Goal: Entertainment & Leisure: Consume media (video, audio)

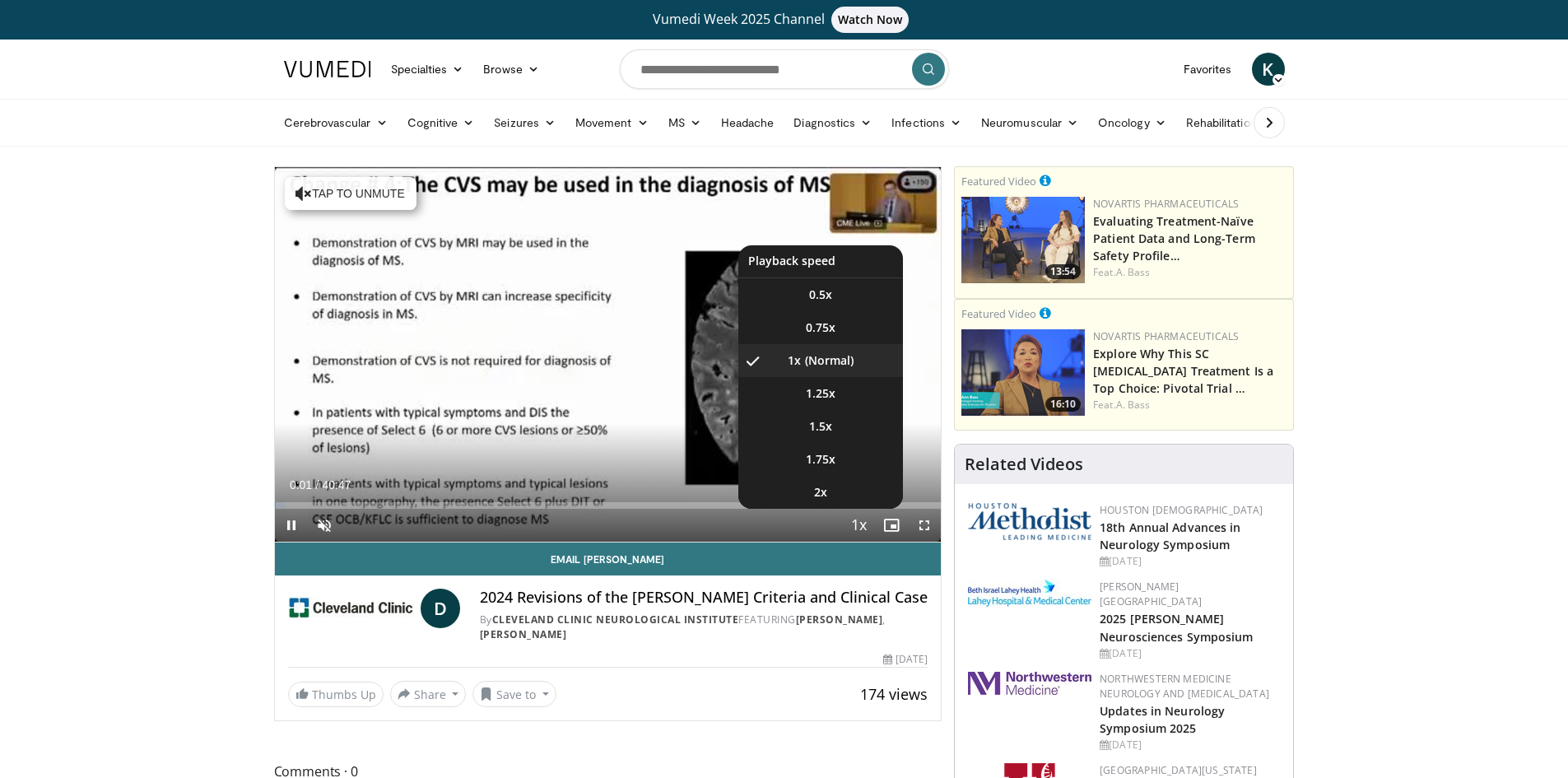
click at [853, 525] on span "Video Player" at bounding box center [858, 526] width 23 height 33
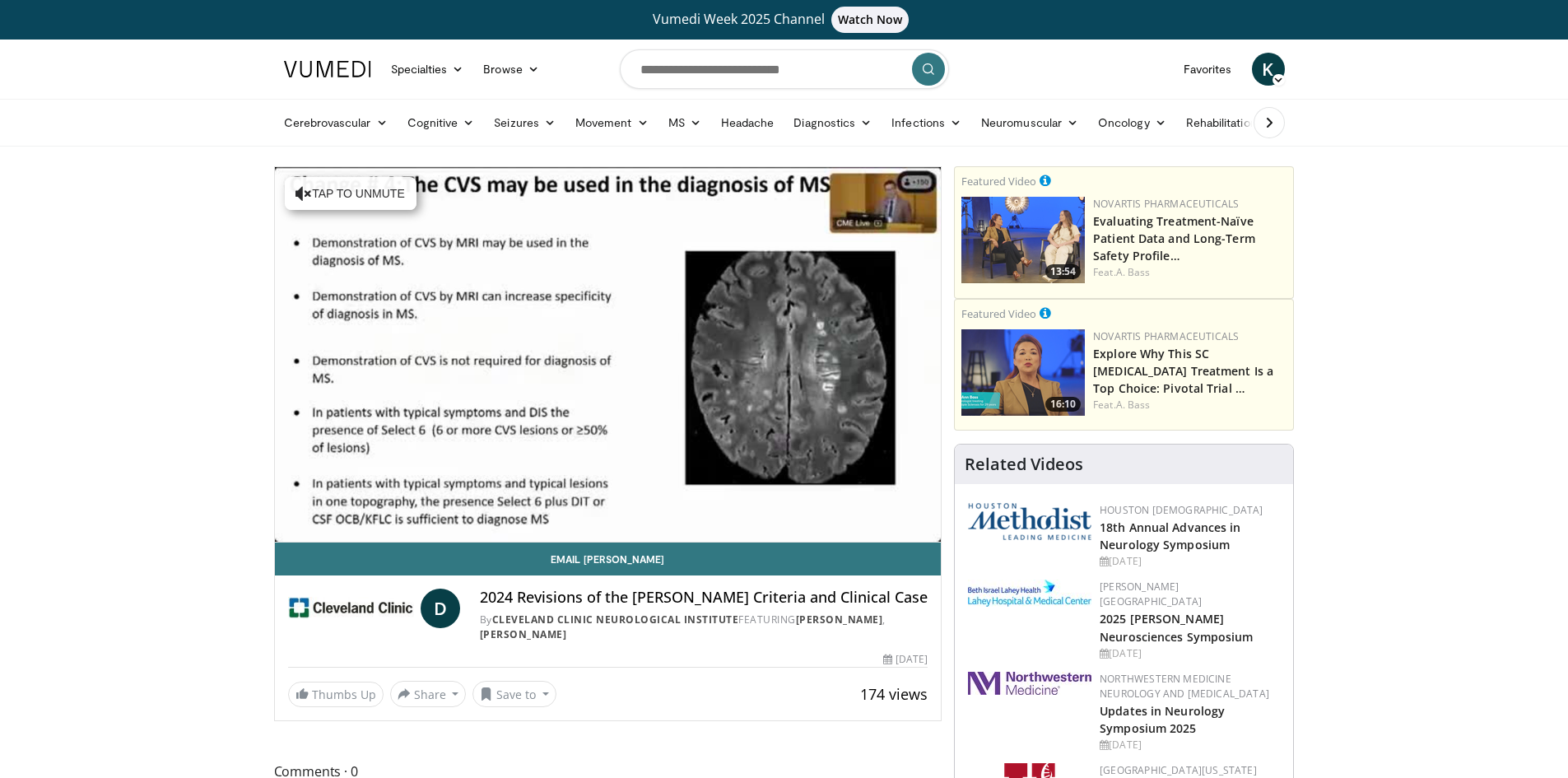
click at [852, 526] on span "Video Player" at bounding box center [858, 526] width 23 height 33
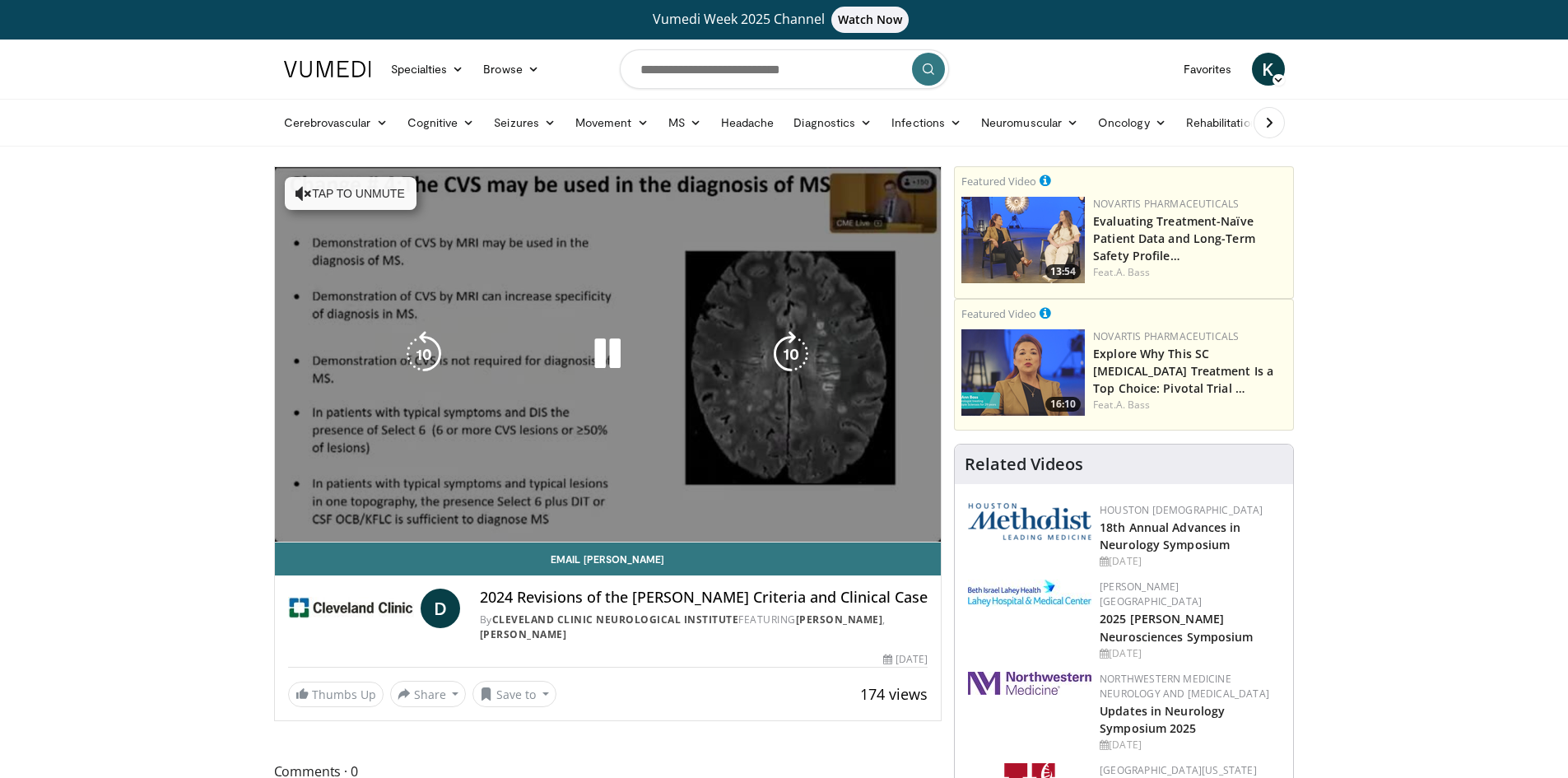
click at [858, 526] on video-js "**********" at bounding box center [608, 355] width 667 height 376
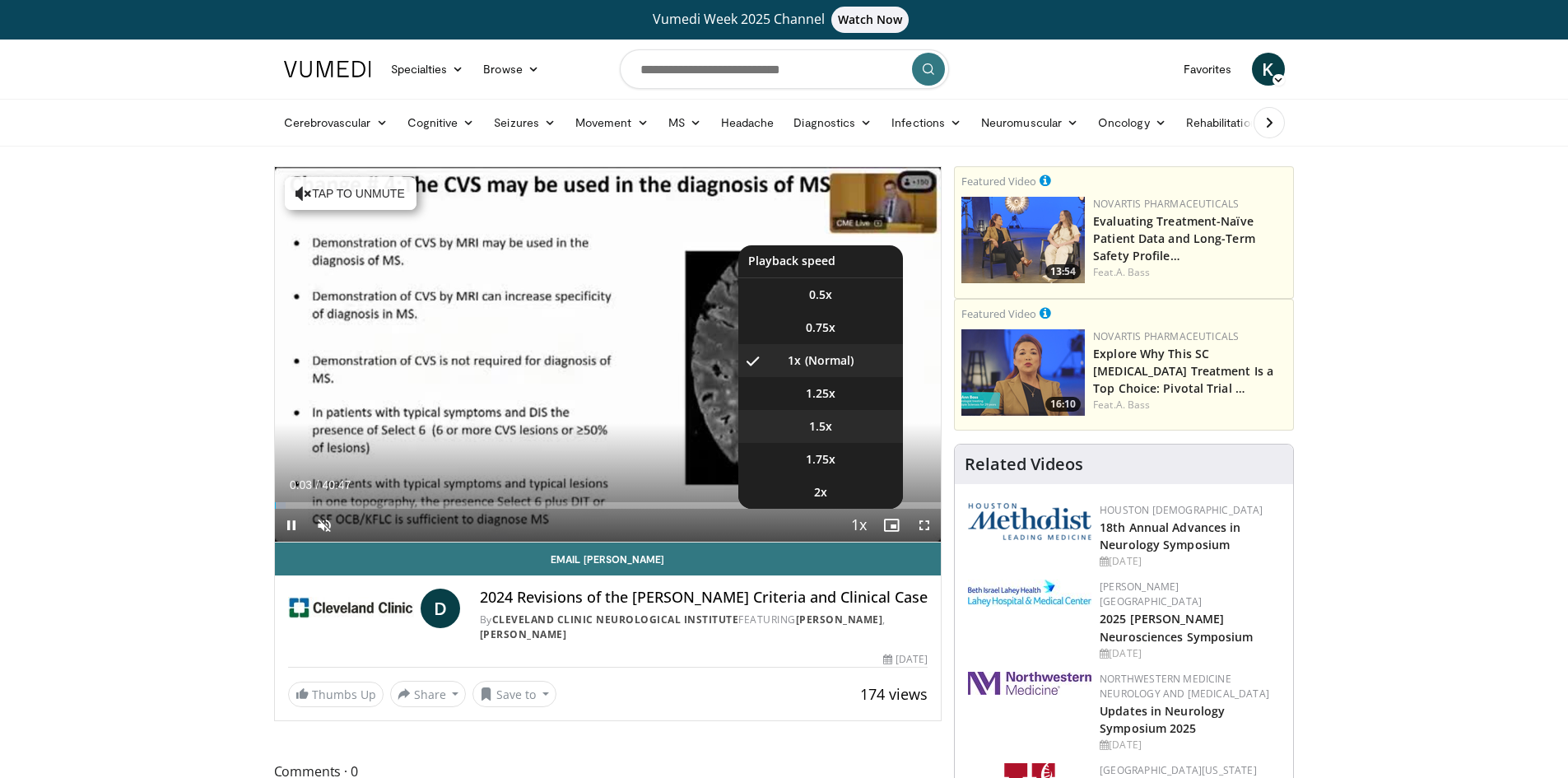
click at [831, 424] on span "1.5x" at bounding box center [821, 426] width 23 height 17
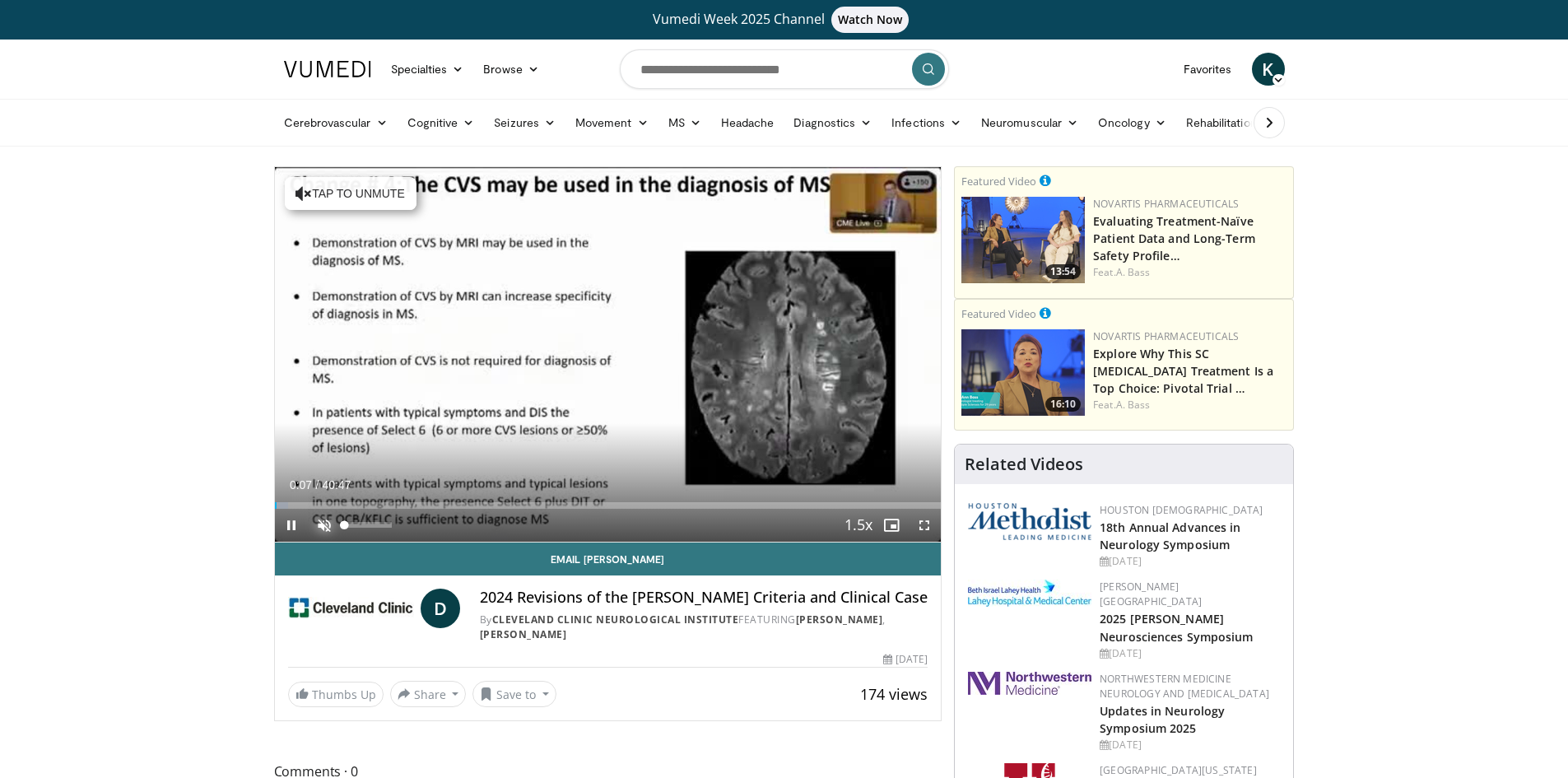
click at [326, 526] on span "Video Player" at bounding box center [324, 525] width 33 height 33
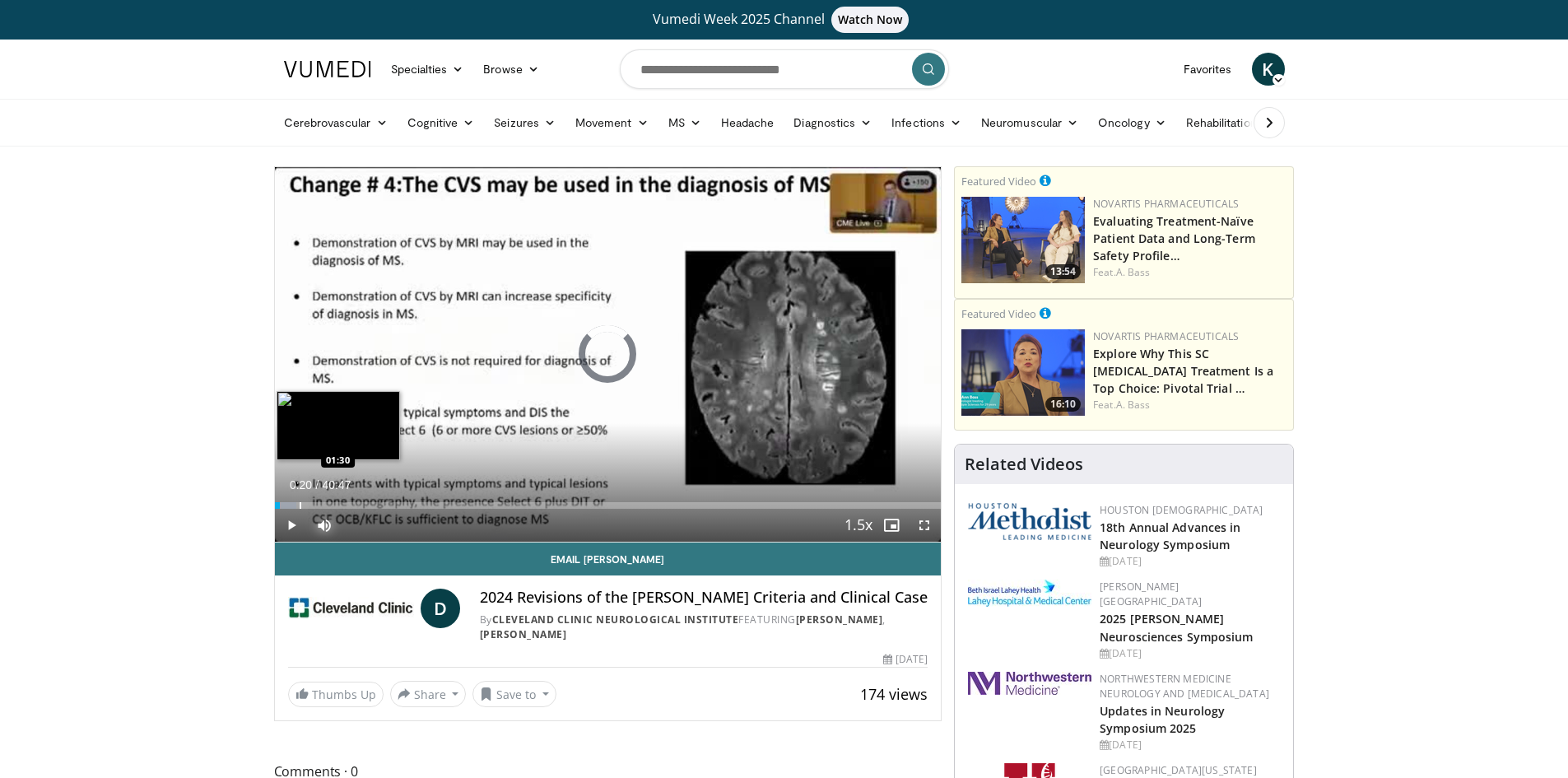
click at [300, 502] on div "Progress Bar" at bounding box center [301, 506] width 2 height 7
click at [350, 505] on div "Progress Bar" at bounding box center [351, 506] width 2 height 7
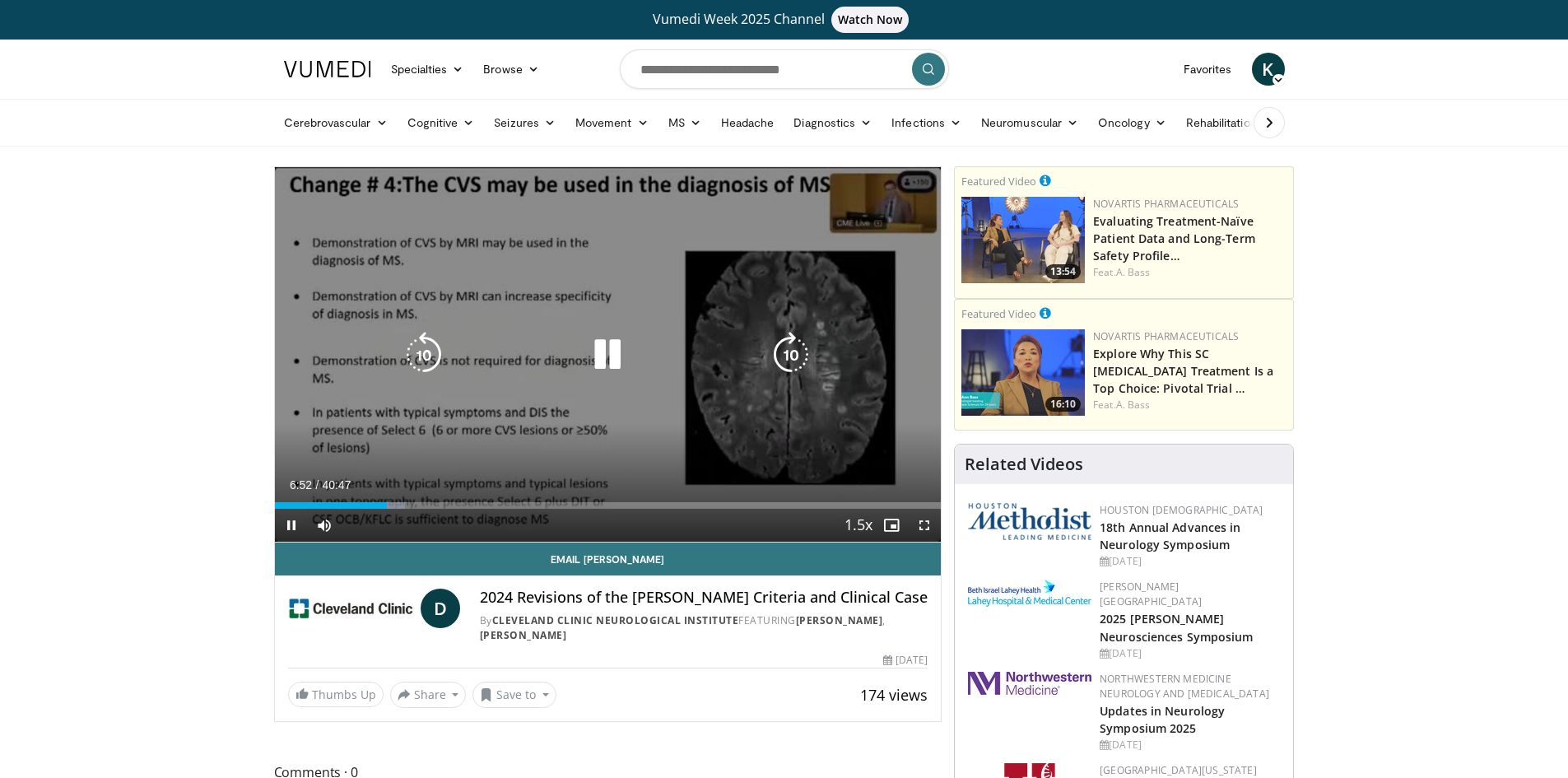
click at [726, 433] on div "10 seconds Tap to unmute" at bounding box center [608, 354] width 667 height 375
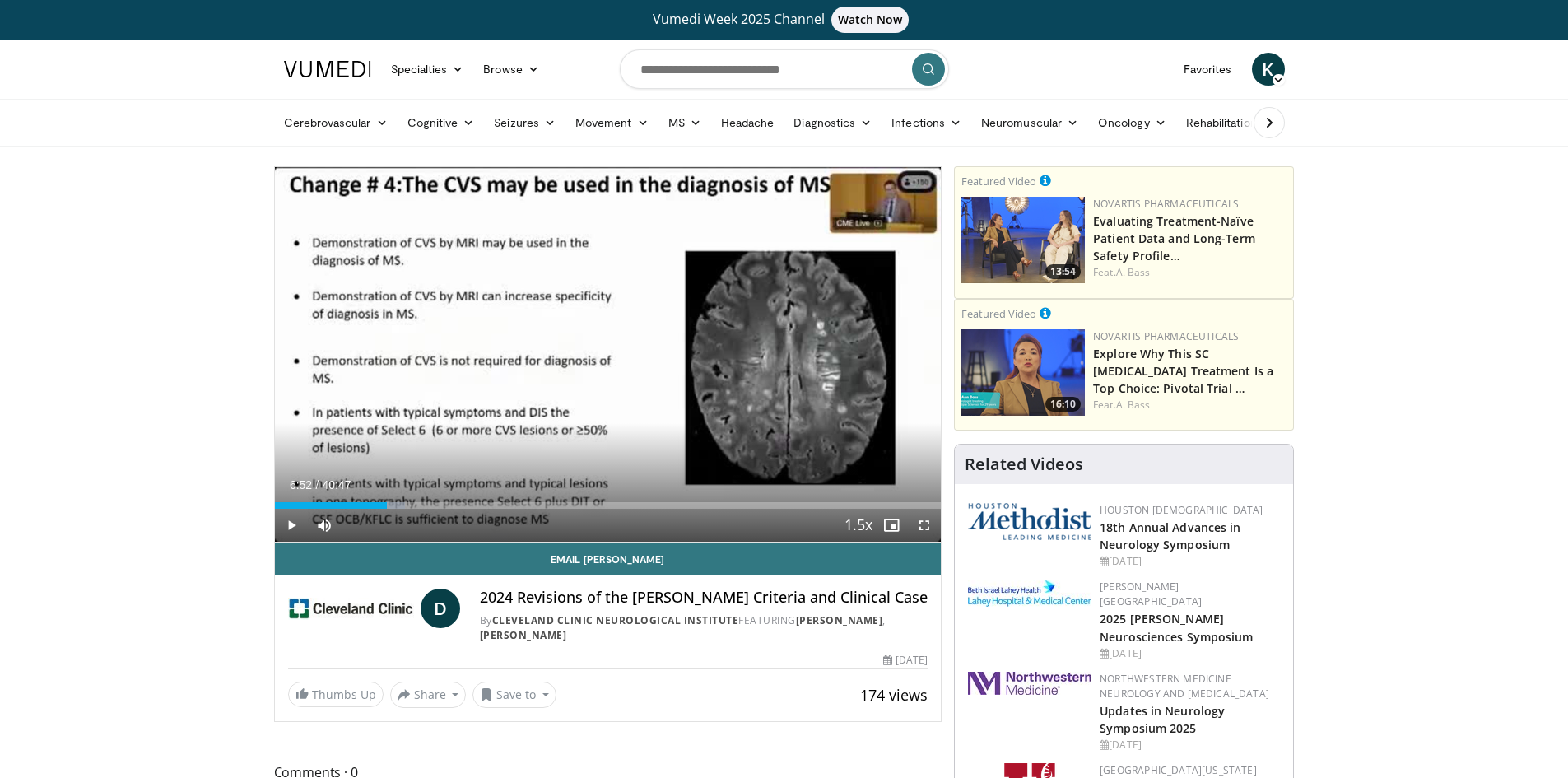
click at [661, 365] on div "Video Player" at bounding box center [608, 355] width 400 height 33
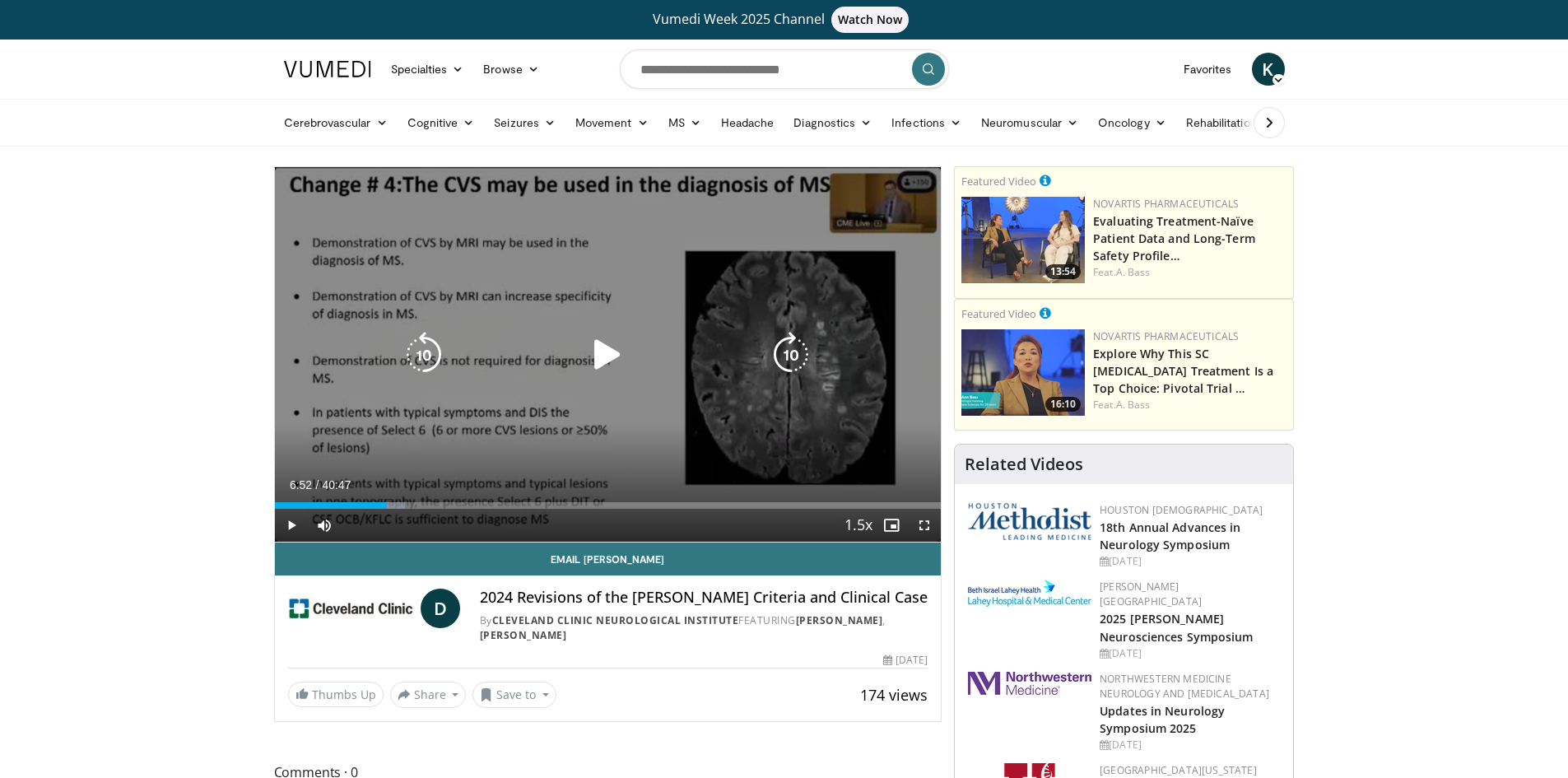
click at [603, 344] on icon "Video Player" at bounding box center [607, 355] width 46 height 46
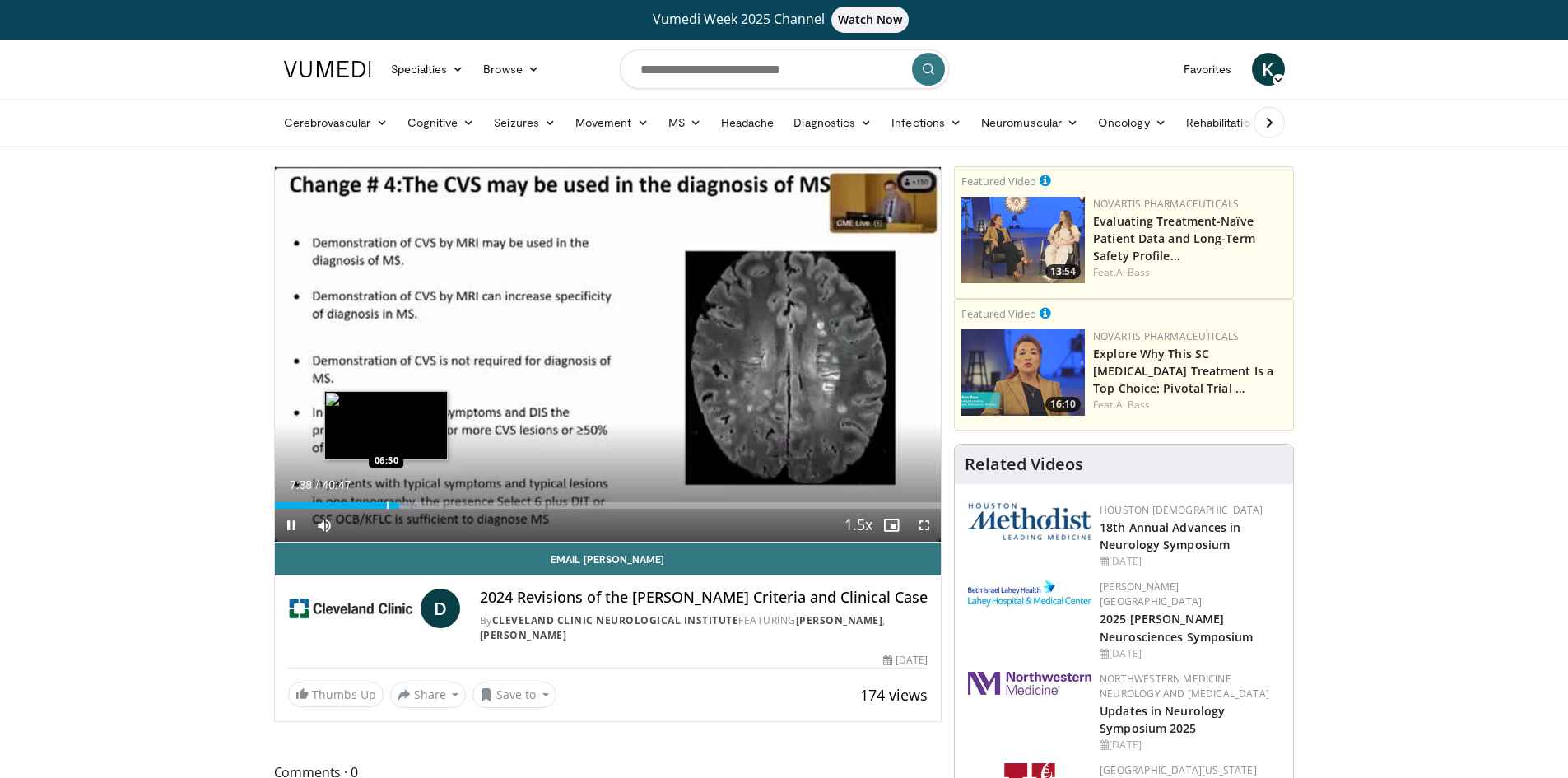
click at [387, 503] on div "Progress Bar" at bounding box center [388, 506] width 2 height 7
click at [392, 505] on div "Progress Bar" at bounding box center [393, 506] width 2 height 7
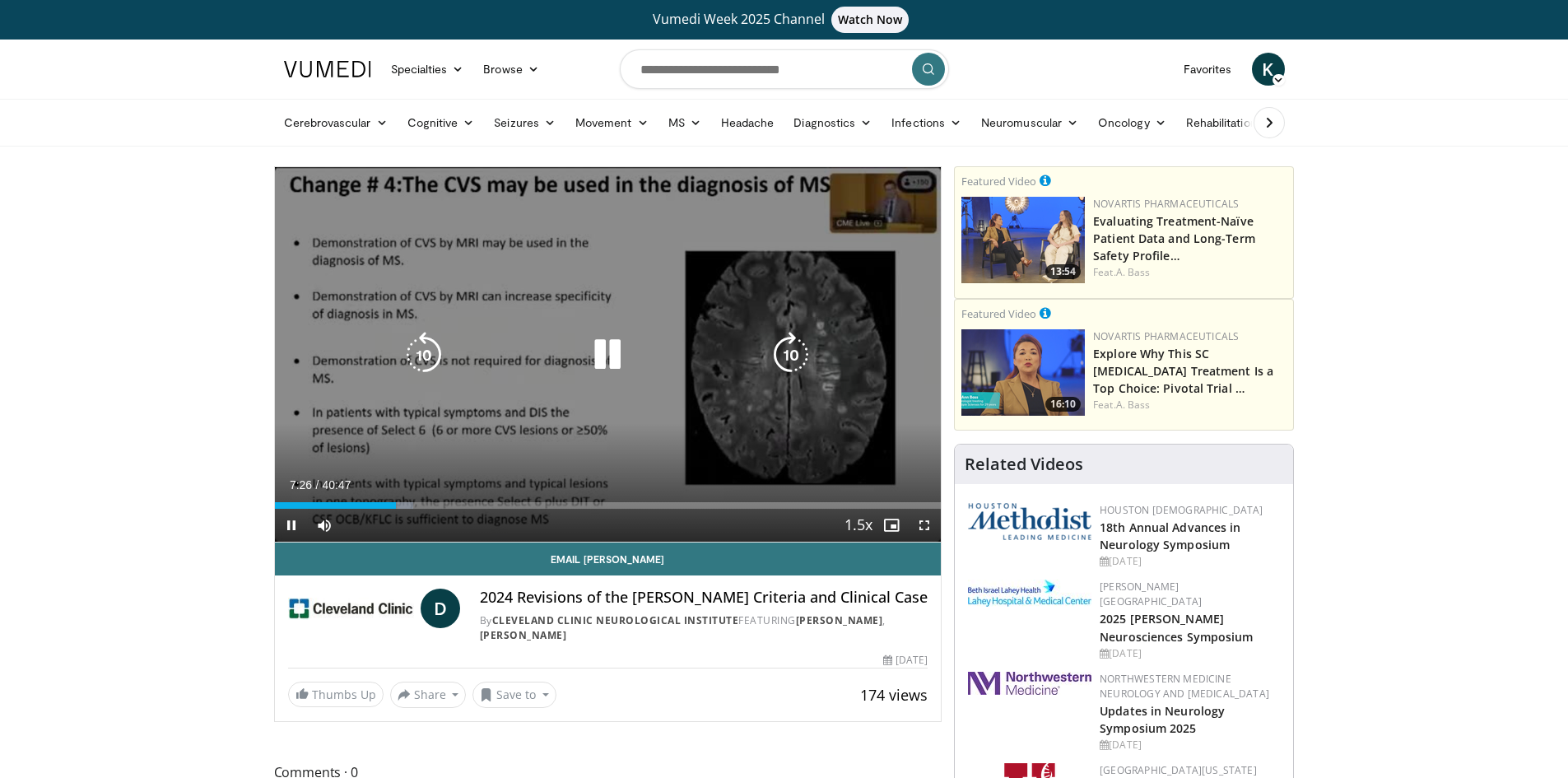
click at [603, 437] on div "10 seconds Tap to unmute" at bounding box center [608, 354] width 667 height 375
click at [673, 320] on div "10 seconds Tap to unmute" at bounding box center [608, 354] width 667 height 375
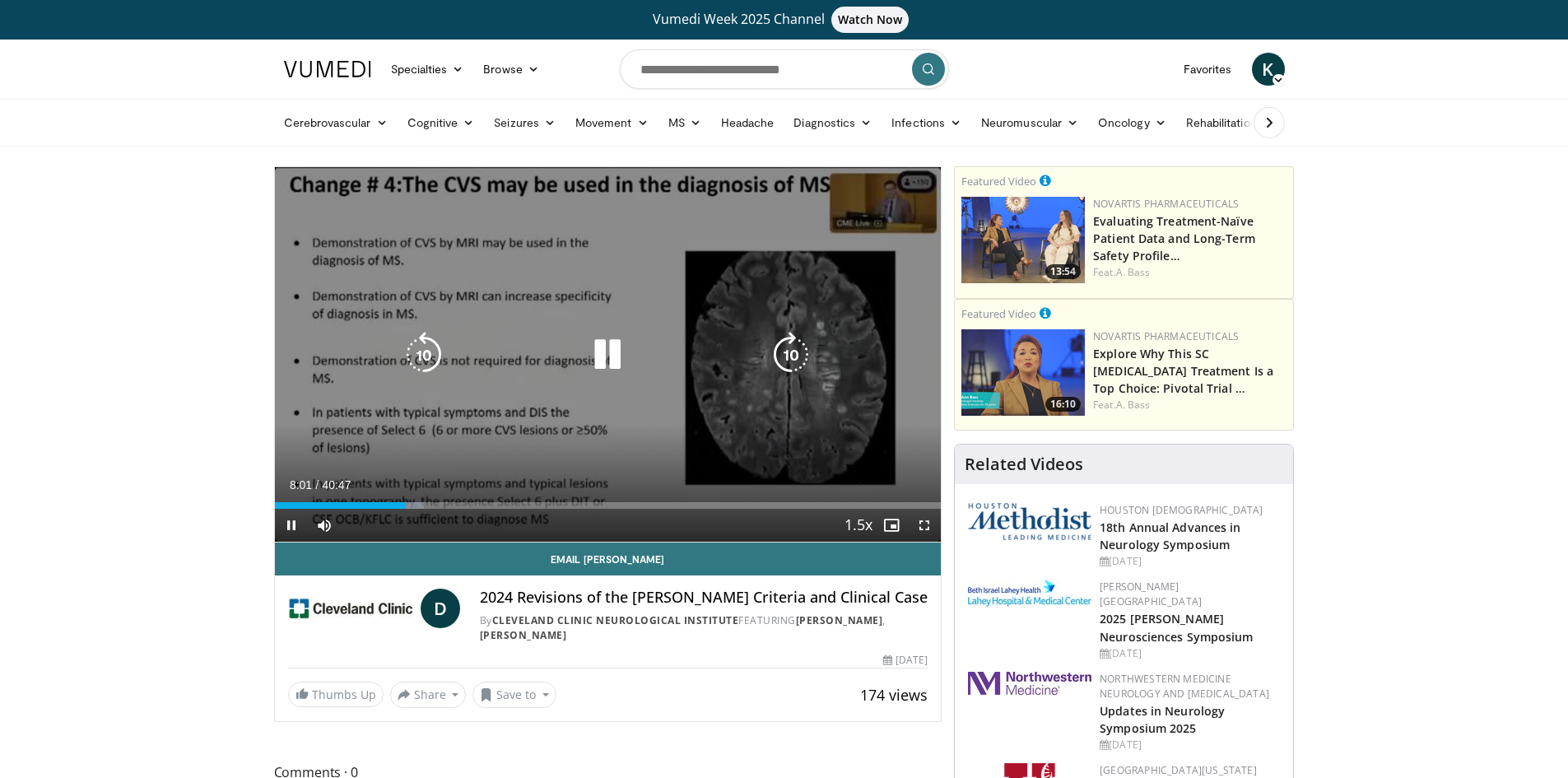
click at [781, 324] on div "10 seconds Tap to unmute" at bounding box center [608, 354] width 667 height 375
click at [862, 263] on div "10 seconds Tap to unmute" at bounding box center [608, 354] width 667 height 375
click at [862, 279] on div "10 seconds Tap to unmute" at bounding box center [608, 354] width 667 height 375
click at [867, 277] on div "10 seconds Tap to unmute" at bounding box center [608, 354] width 667 height 375
click at [867, 277] on div "10 seconds Tap to unmute" at bounding box center [608, 354] width 667 height 375
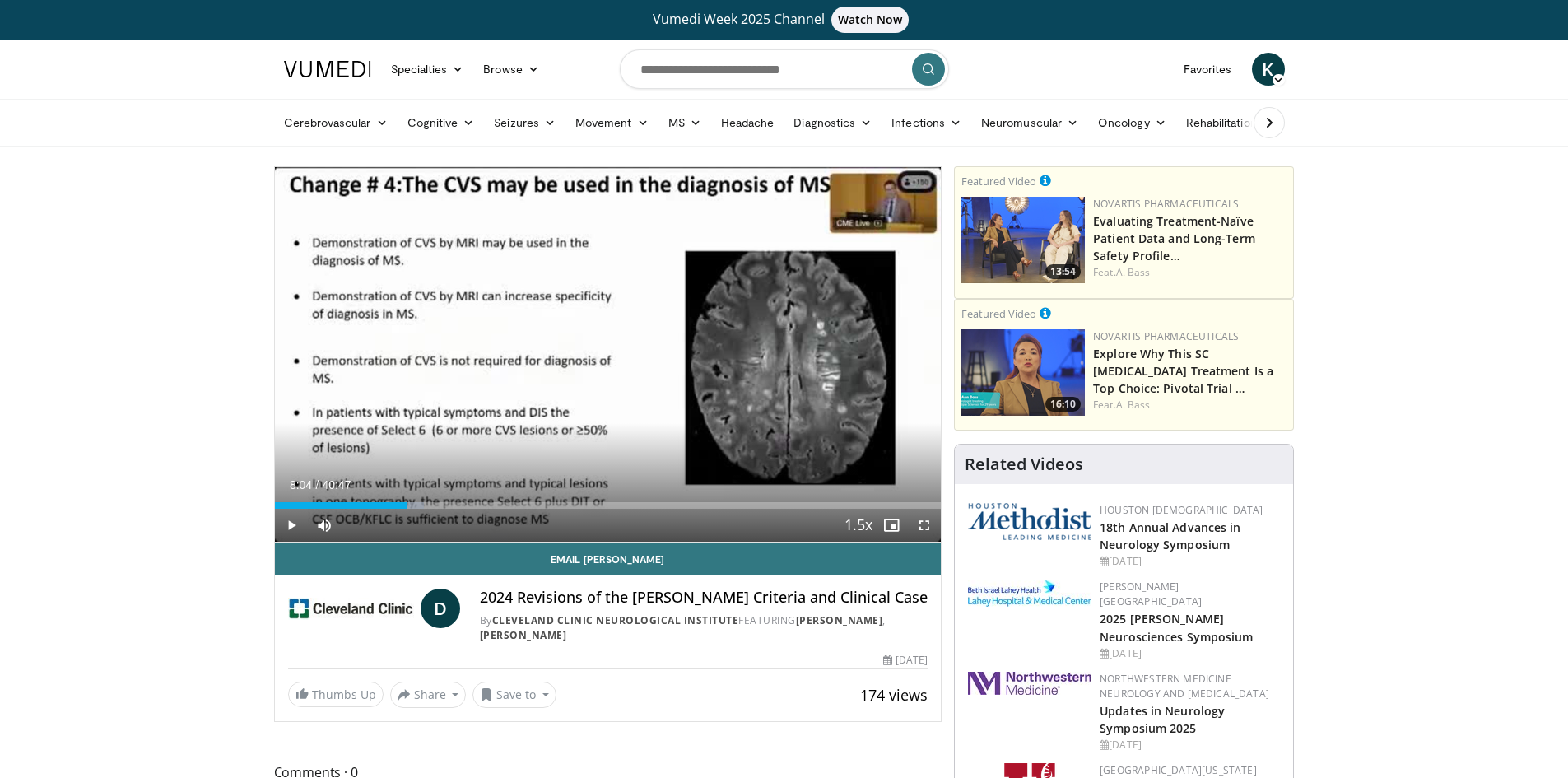
click at [867, 277] on div "10 seconds Tap to unmute" at bounding box center [608, 354] width 667 height 375
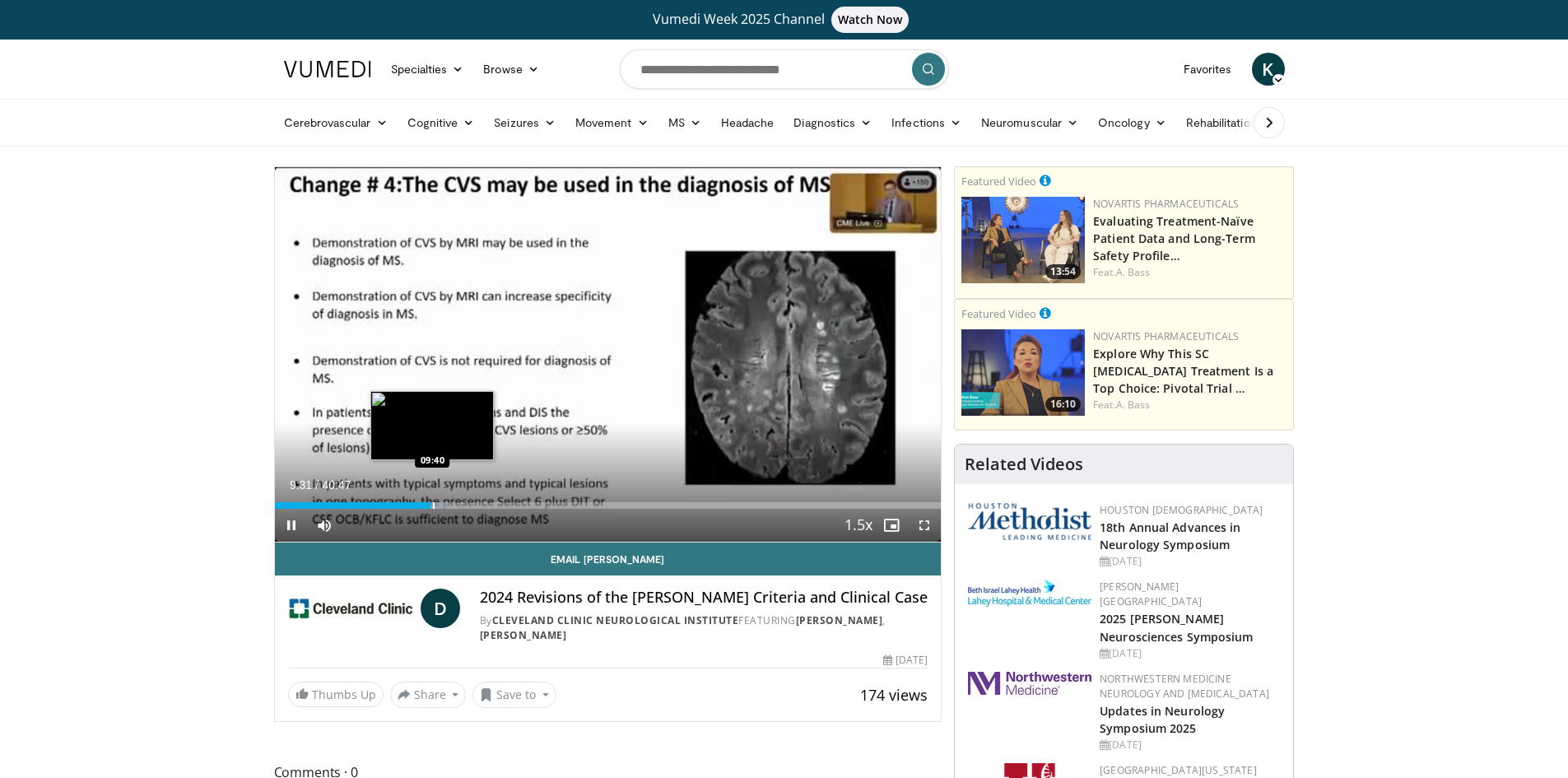
click at [434, 505] on div "Progress Bar" at bounding box center [434, 506] width 2 height 7
click at [442, 505] on div "Progress Bar" at bounding box center [442, 506] width 2 height 7
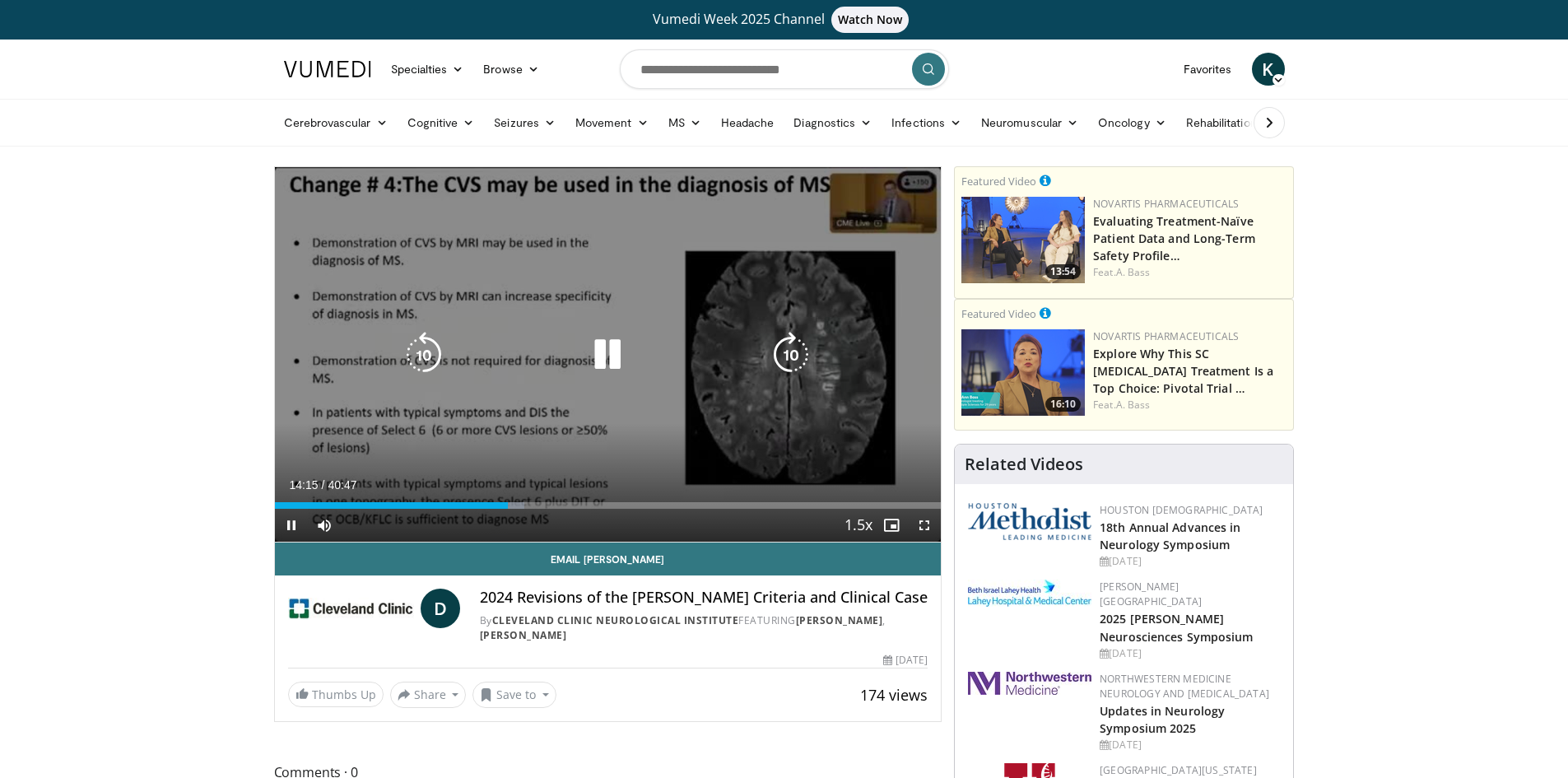
click at [815, 262] on div "10 seconds Tap to unmute" at bounding box center [608, 354] width 667 height 375
click at [800, 270] on div "10 seconds Tap to unmute" at bounding box center [608, 354] width 667 height 375
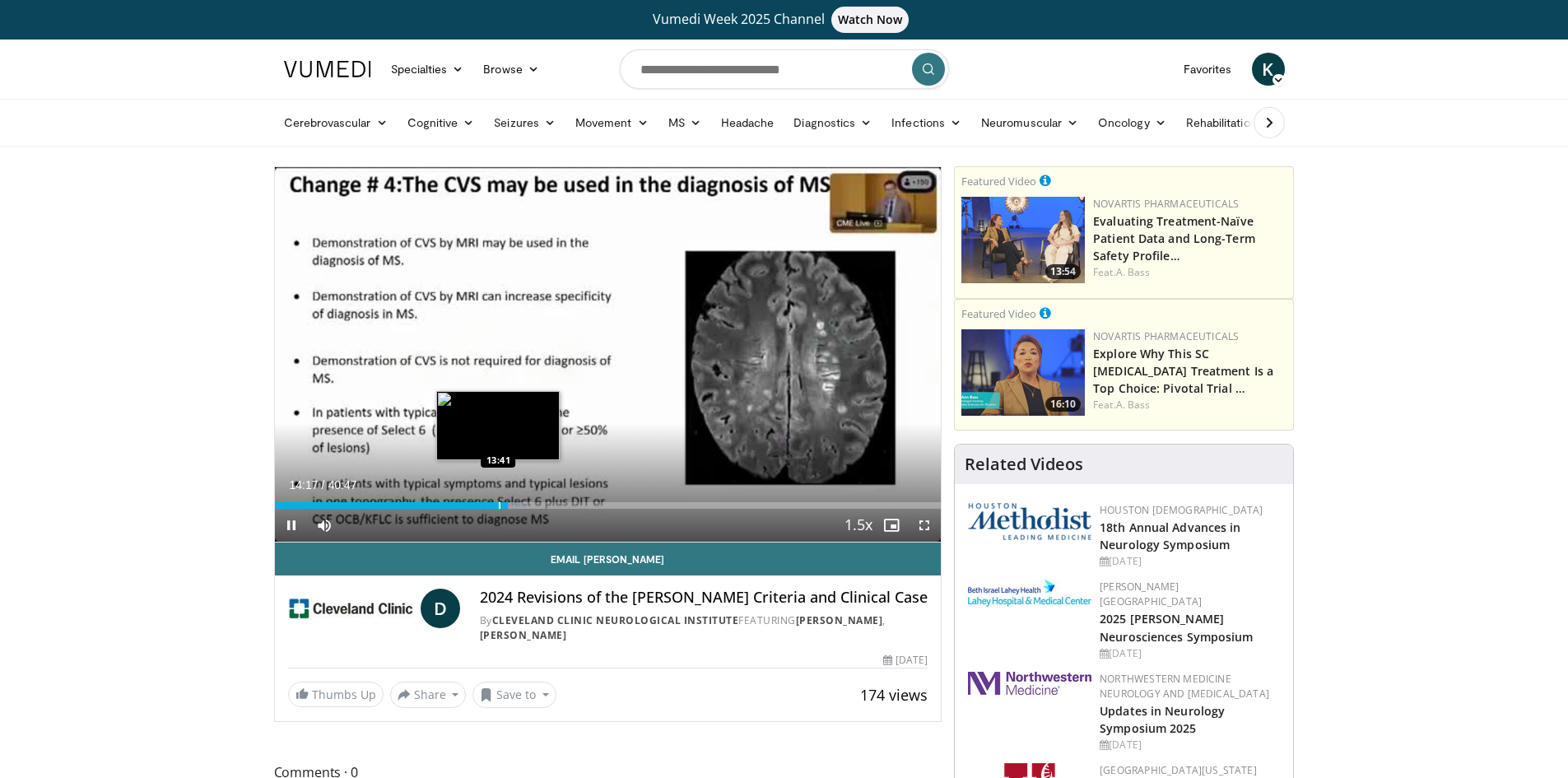
click at [499, 503] on div "Progress Bar" at bounding box center [500, 506] width 2 height 7
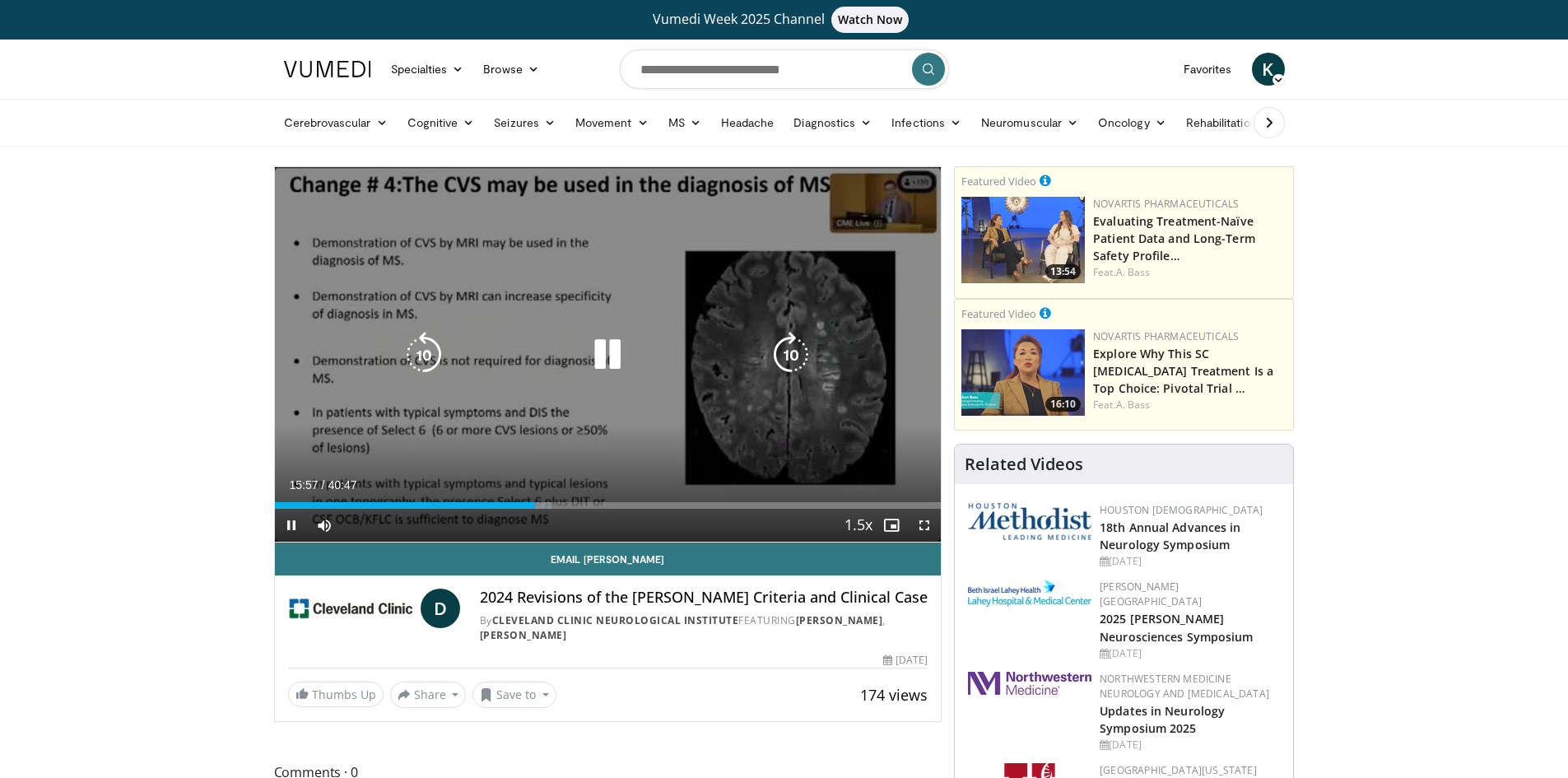
click at [899, 246] on div "10 seconds Tap to unmute" at bounding box center [608, 354] width 667 height 375
click at [896, 241] on div "10 seconds Tap to unmute" at bounding box center [608, 354] width 667 height 375
click at [911, 247] on div "10 seconds Tap to unmute" at bounding box center [608, 354] width 667 height 375
drag, startPoint x: 874, startPoint y: 276, endPoint x: 860, endPoint y: 276, distance: 14.0
click at [874, 276] on div "10 seconds Tap to unmute" at bounding box center [608, 354] width 667 height 375
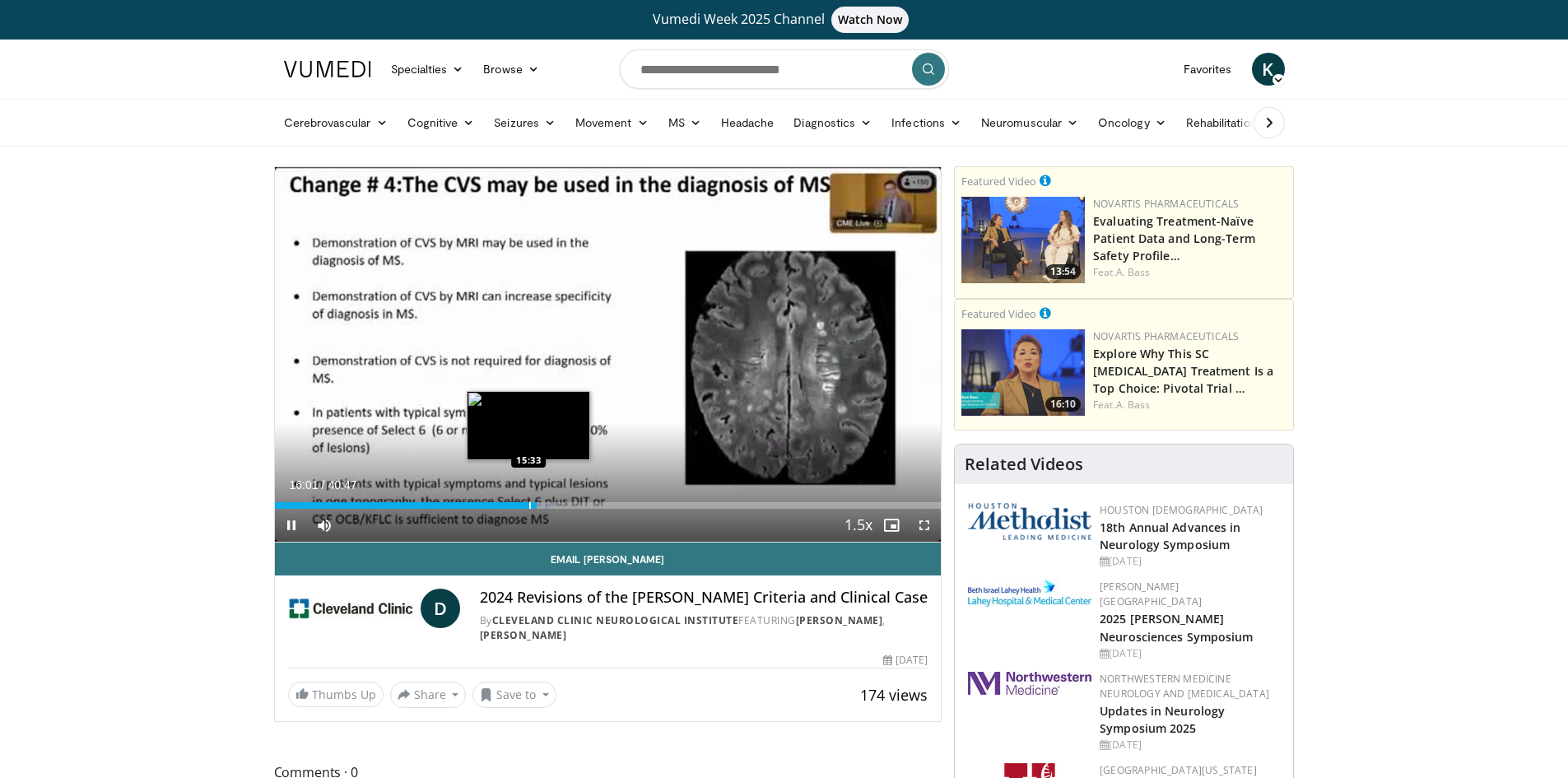
click at [529, 509] on div "Progress Bar" at bounding box center [530, 506] width 2 height 7
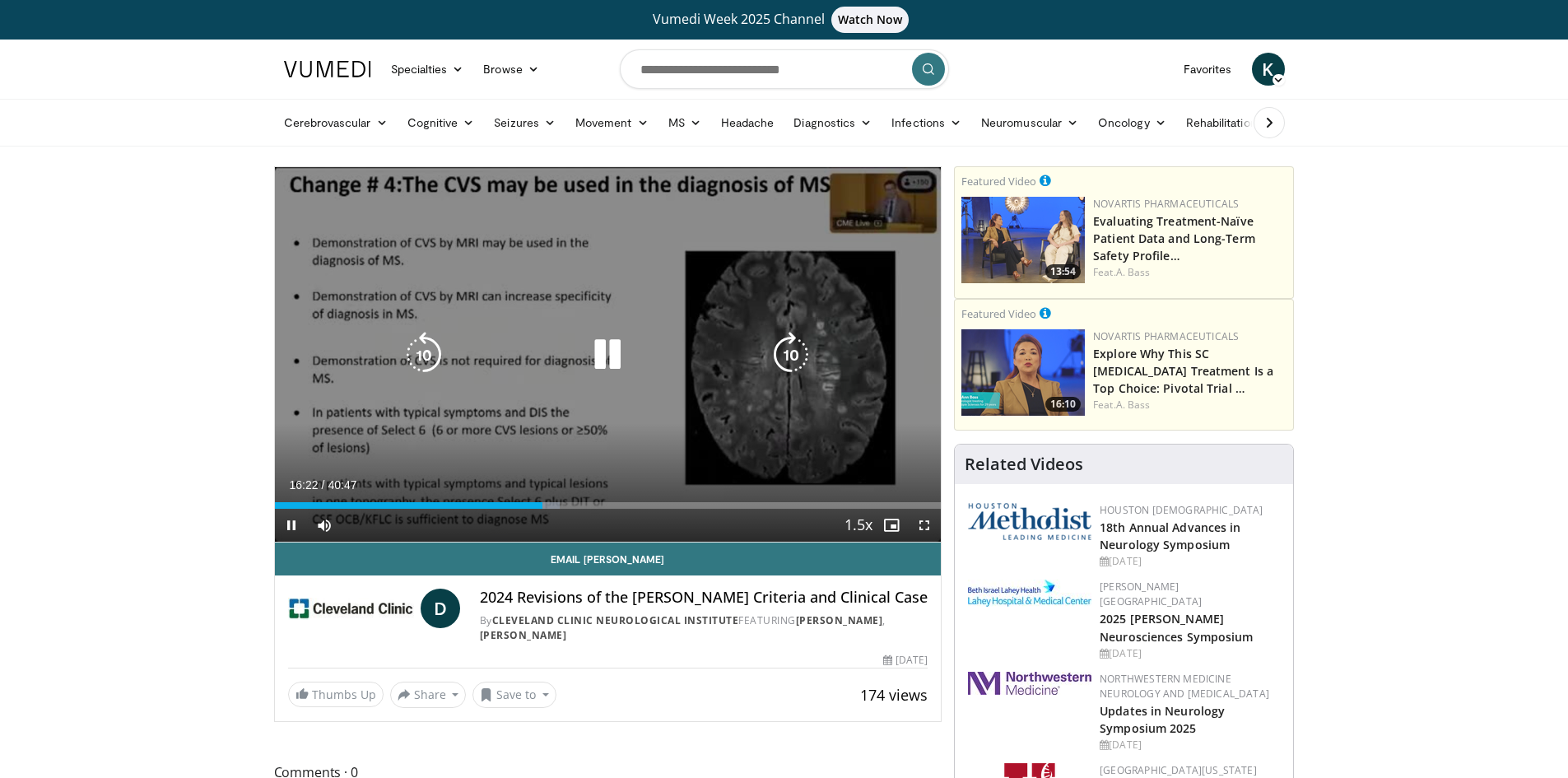
click at [794, 283] on div "10 seconds Tap to unmute" at bounding box center [608, 354] width 667 height 375
click at [691, 310] on div "10 seconds Tap to unmute" at bounding box center [608, 354] width 667 height 375
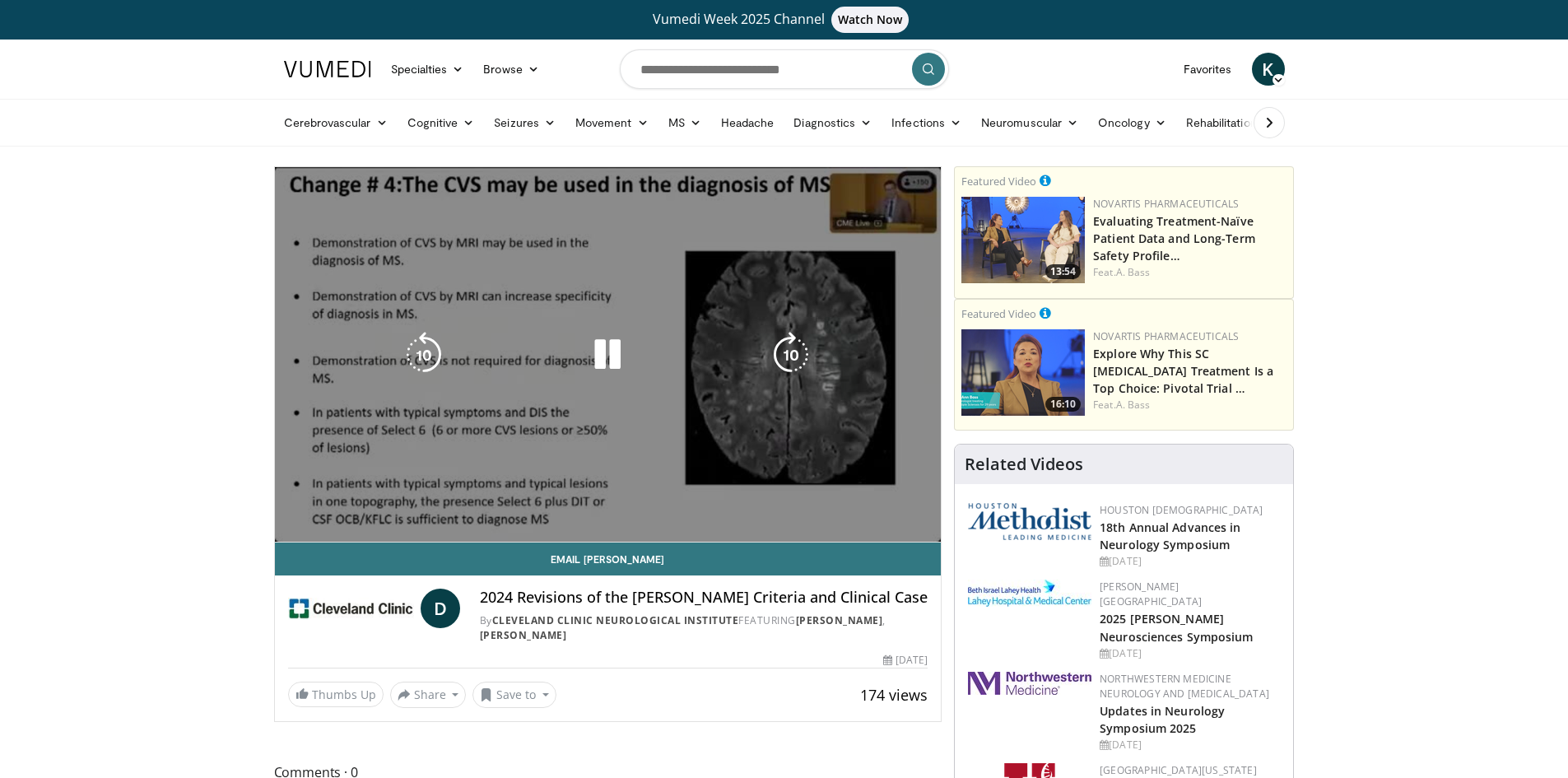
click at [776, 332] on icon "Video Player" at bounding box center [791, 355] width 46 height 46
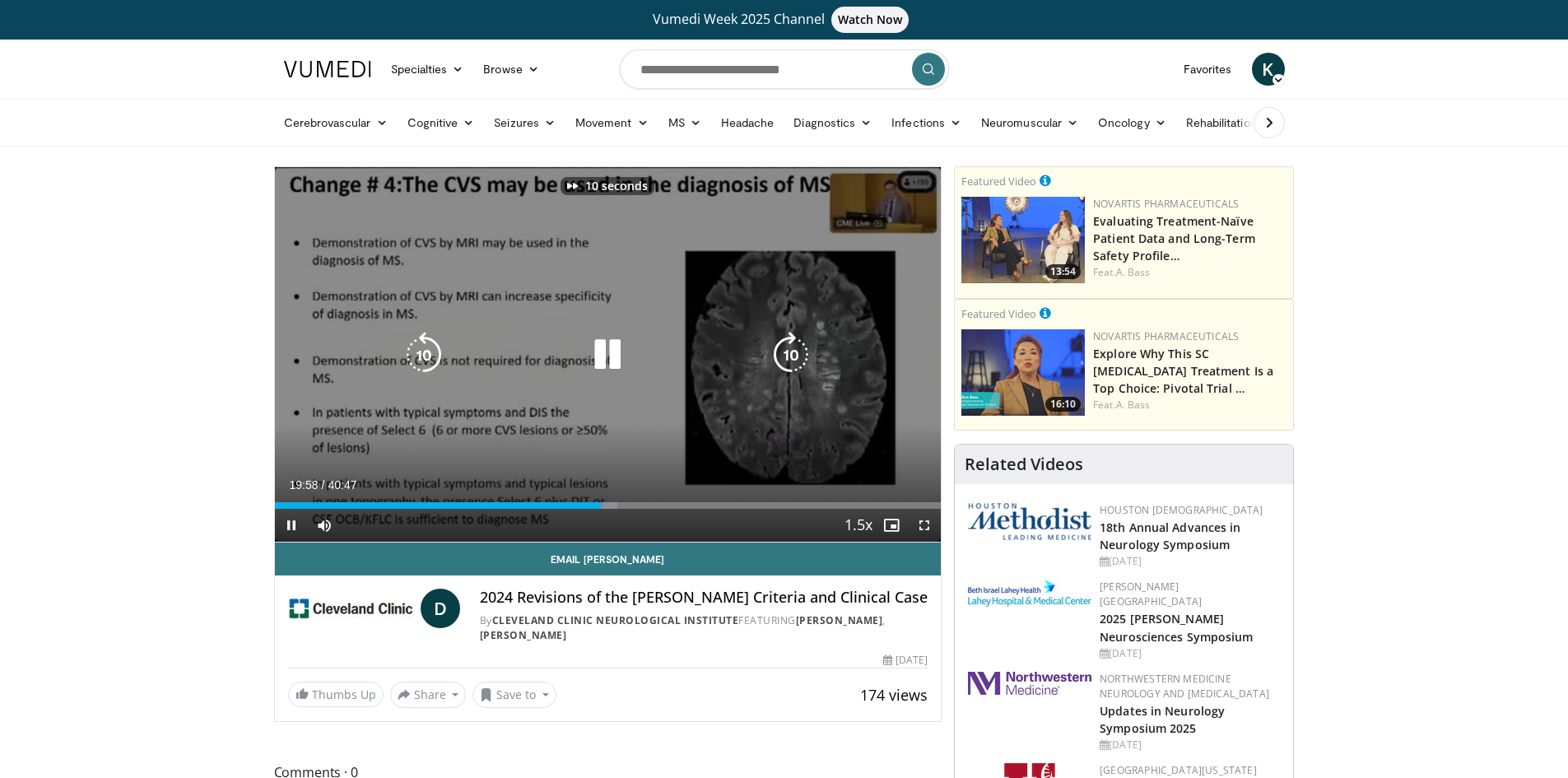
click at [434, 358] on icon "Video Player" at bounding box center [423, 355] width 46 height 46
click at [672, 253] on div "10 seconds Tap to unmute" at bounding box center [608, 354] width 667 height 375
click at [521, 251] on div "10 seconds Tap to unmute" at bounding box center [608, 354] width 667 height 375
drag, startPoint x: 793, startPoint y: 221, endPoint x: 801, endPoint y: 223, distance: 8.2
click at [793, 221] on div "10 seconds Tap to unmute" at bounding box center [608, 354] width 667 height 375
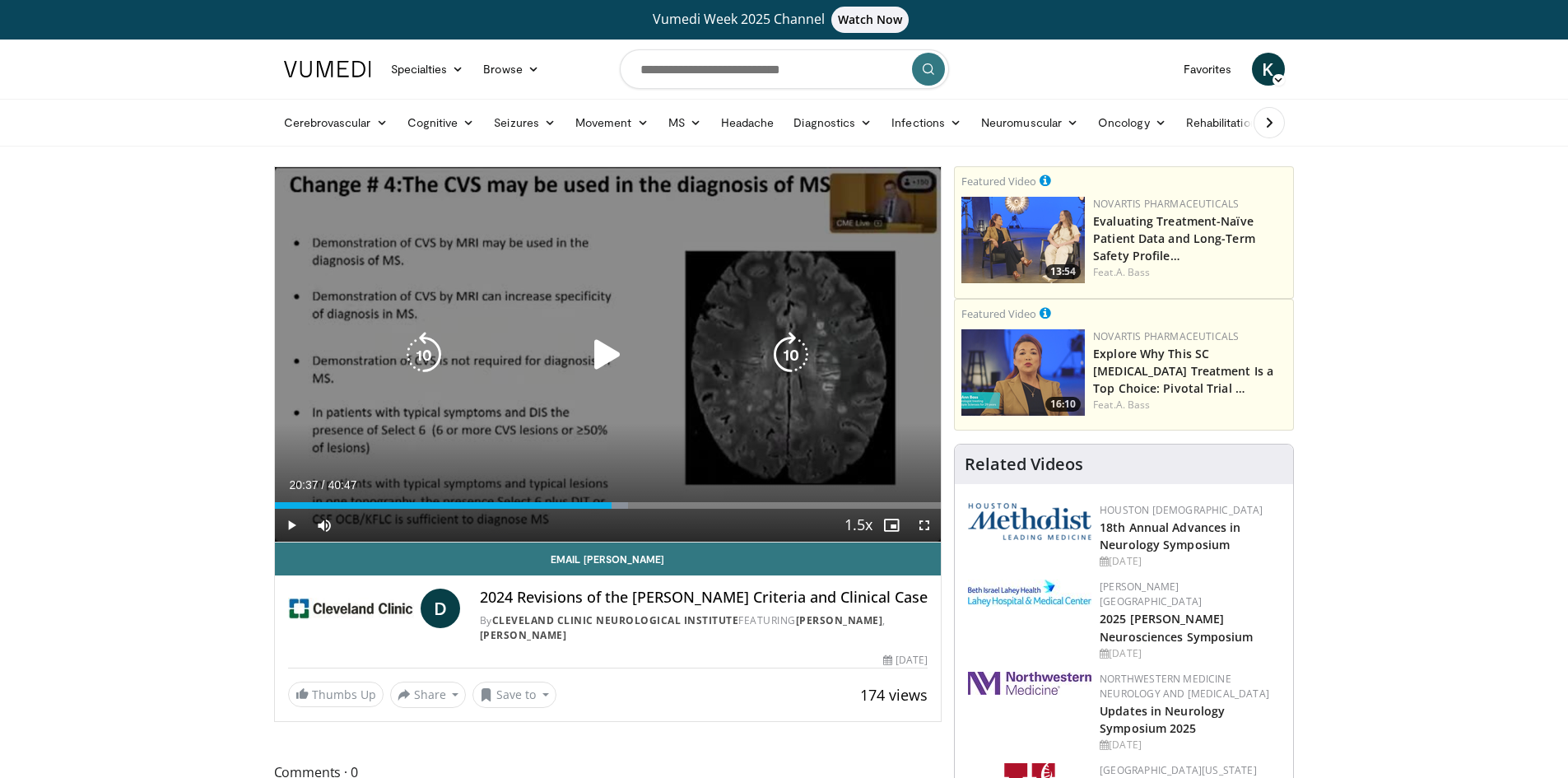
click at [758, 259] on div "10 seconds Tap to unmute" at bounding box center [608, 354] width 667 height 375
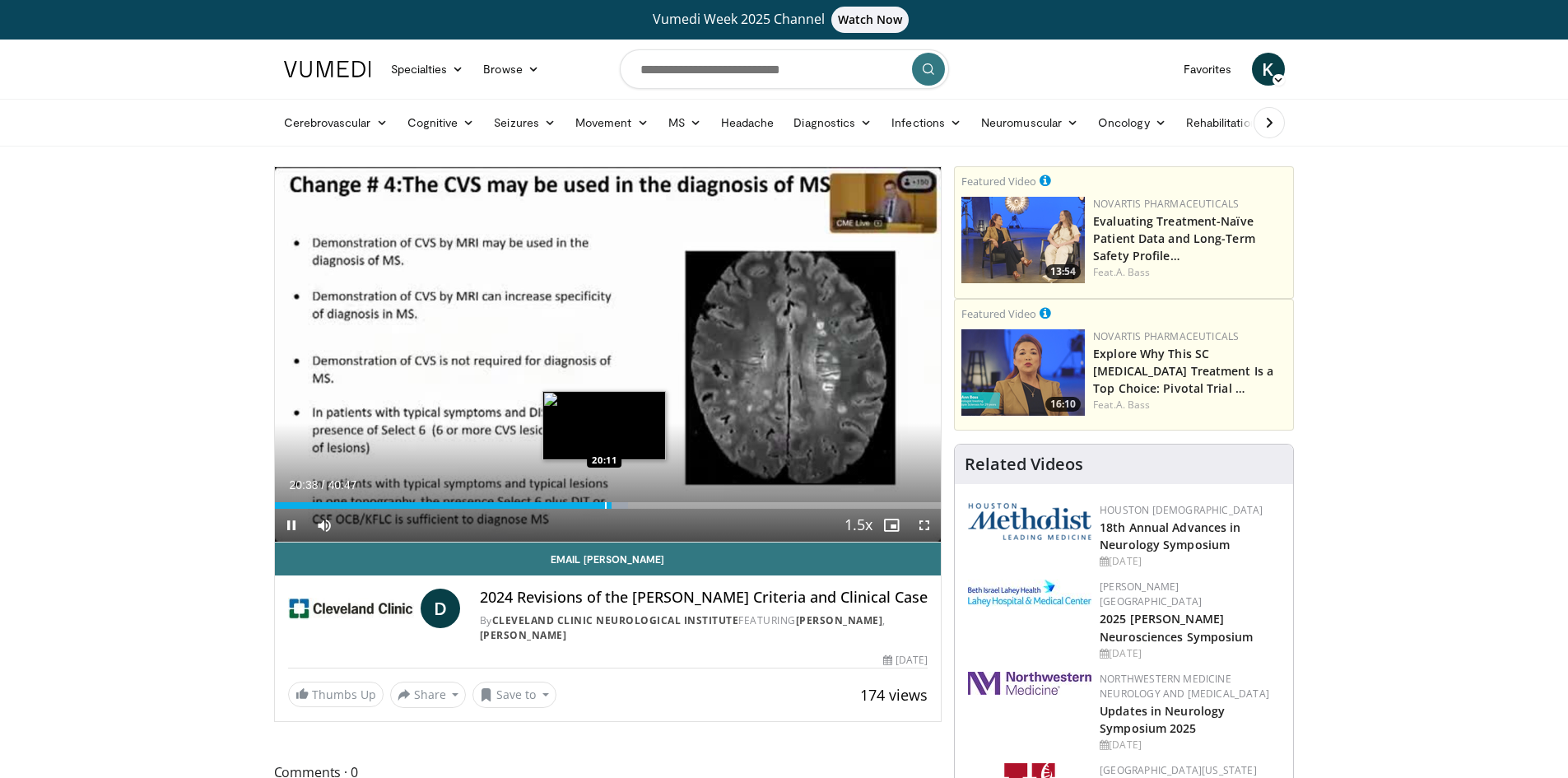
click at [605, 506] on div "Progress Bar" at bounding box center [606, 506] width 2 height 7
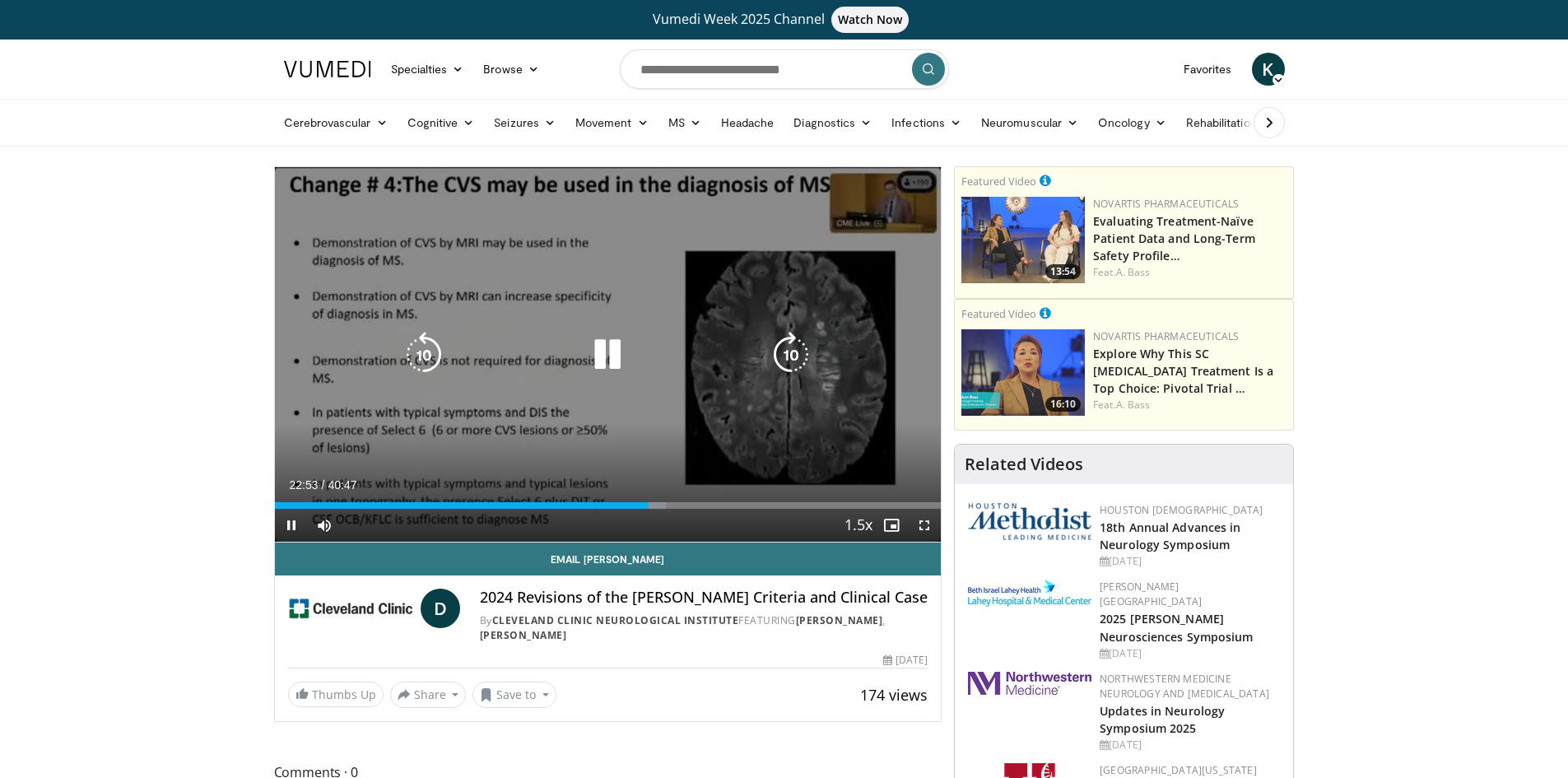
click at [801, 267] on div "10 seconds Tap to unmute" at bounding box center [608, 354] width 667 height 375
click at [703, 273] on div "10 seconds Tap to unmute" at bounding box center [608, 354] width 667 height 375
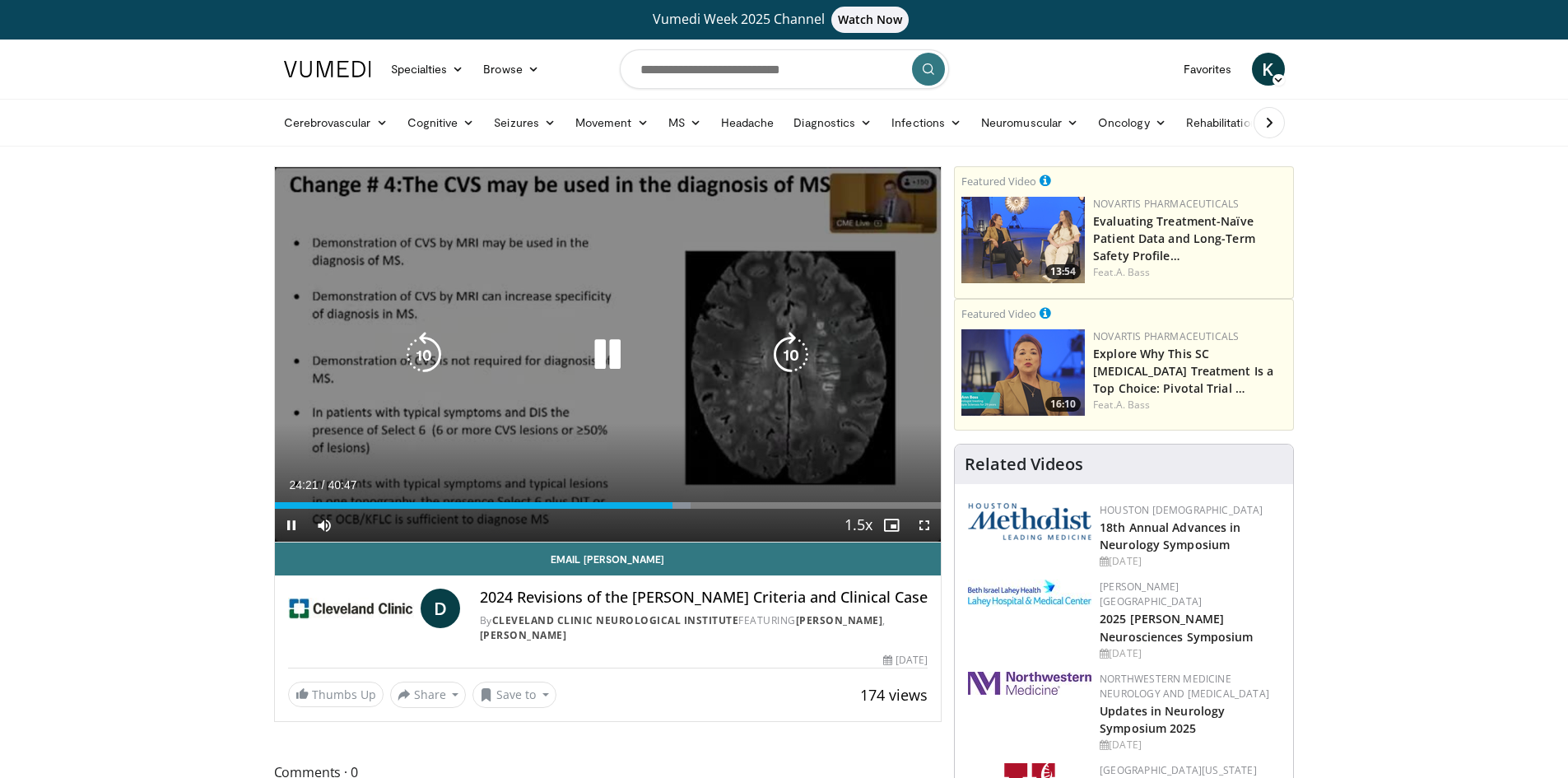
click at [793, 462] on div "10 seconds Tap to unmute" at bounding box center [608, 354] width 667 height 375
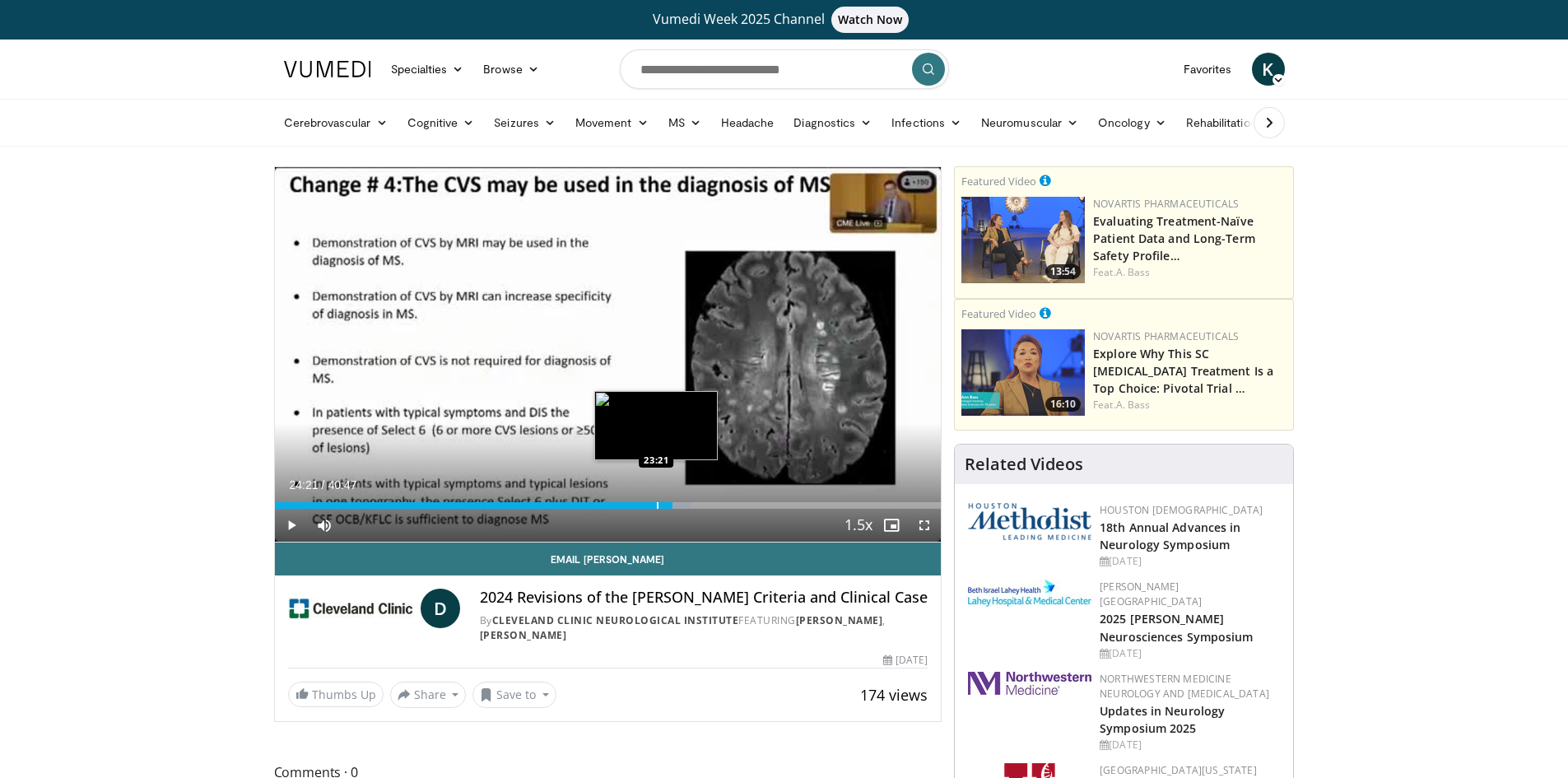
click at [656, 502] on div "Loaded : 62.42% 24:21 23:21" at bounding box center [608, 501] width 667 height 16
click at [607, 503] on div "23:21" at bounding box center [465, 506] width 382 height 7
click at [293, 529] on span "Video Player" at bounding box center [291, 525] width 33 height 33
click at [289, 525] on span "Video Player" at bounding box center [291, 525] width 33 height 33
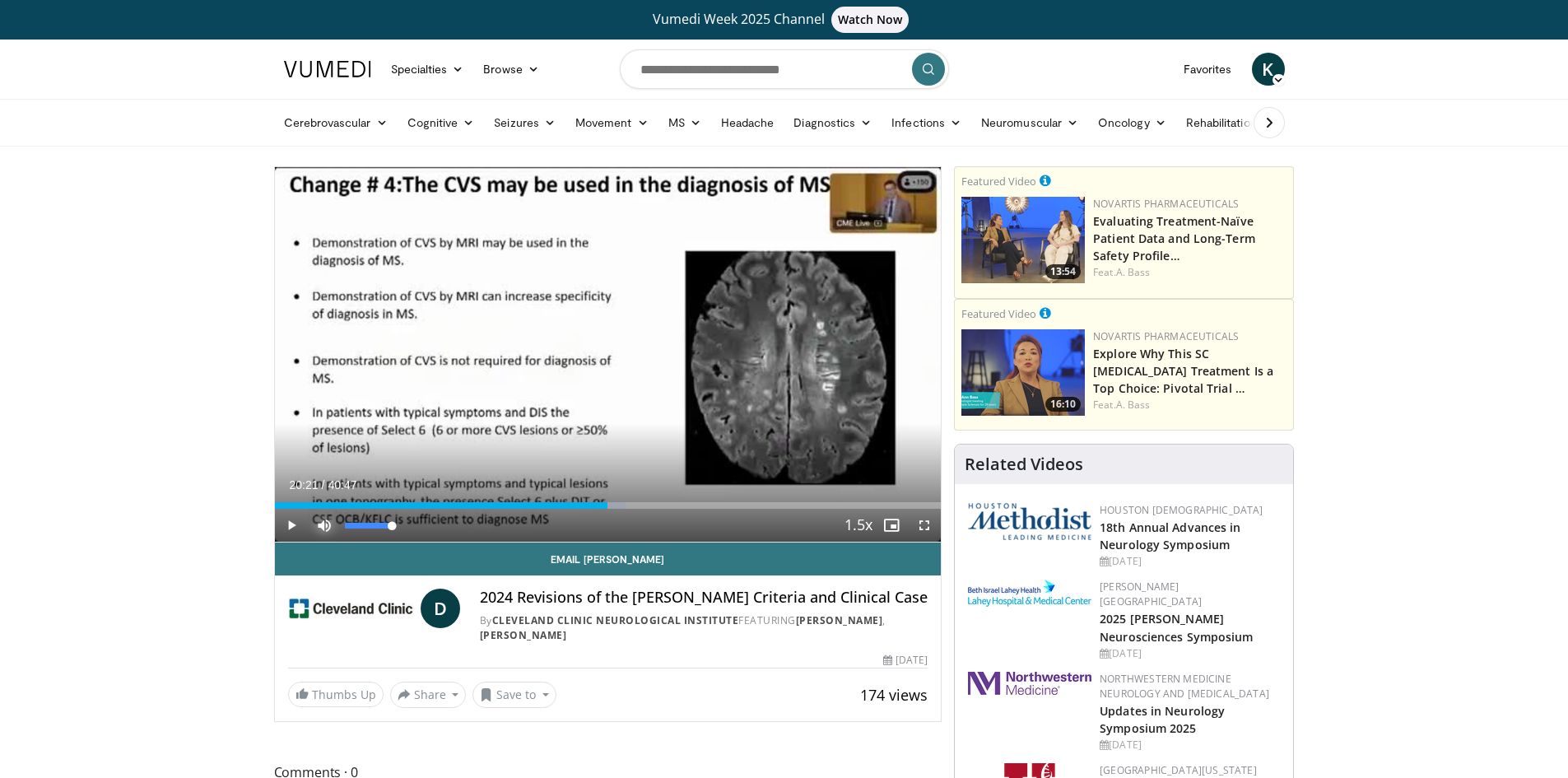
click at [317, 523] on span "Video Player" at bounding box center [324, 525] width 33 height 33
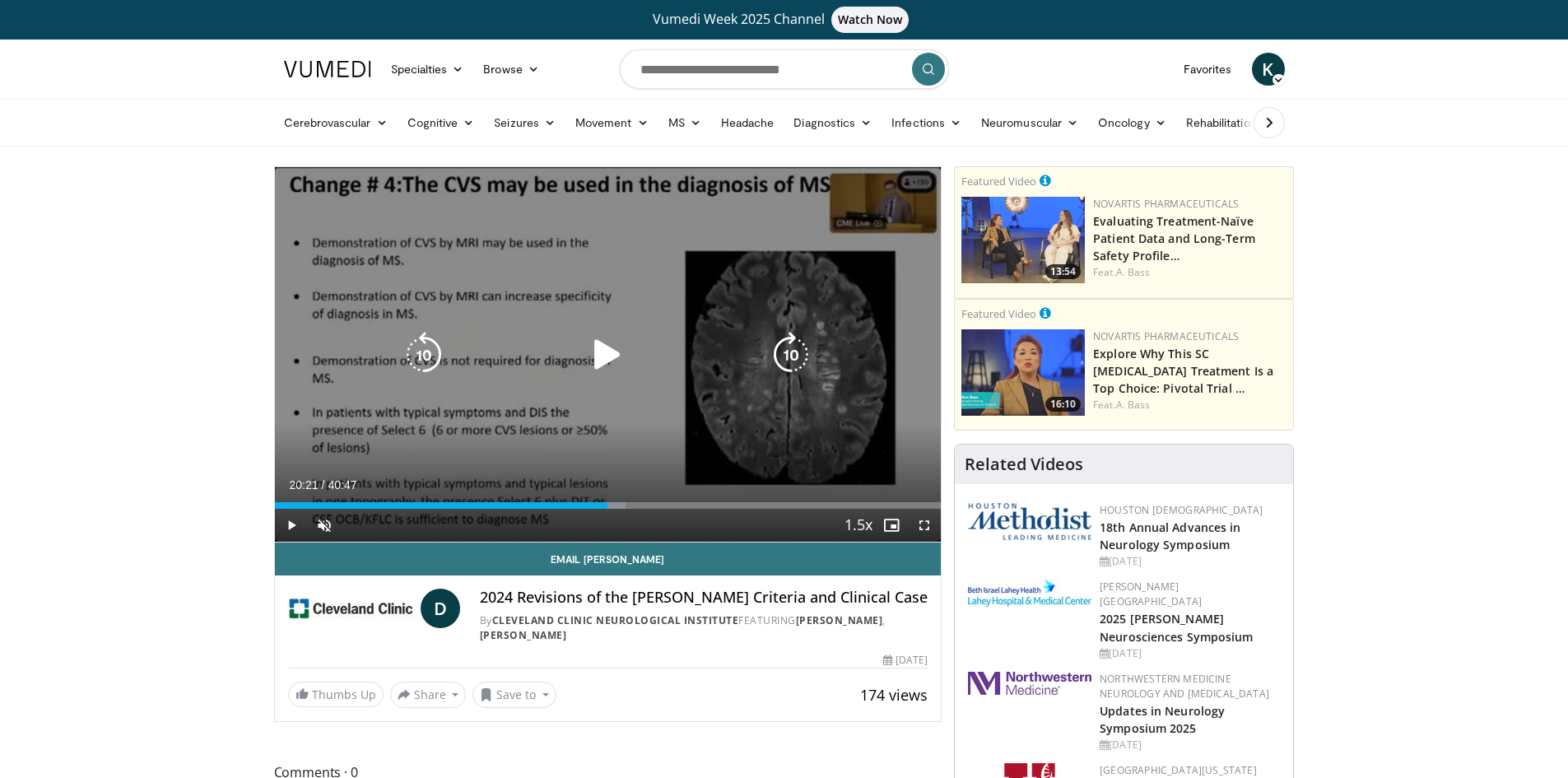
click at [614, 354] on icon "Video Player" at bounding box center [607, 355] width 46 height 46
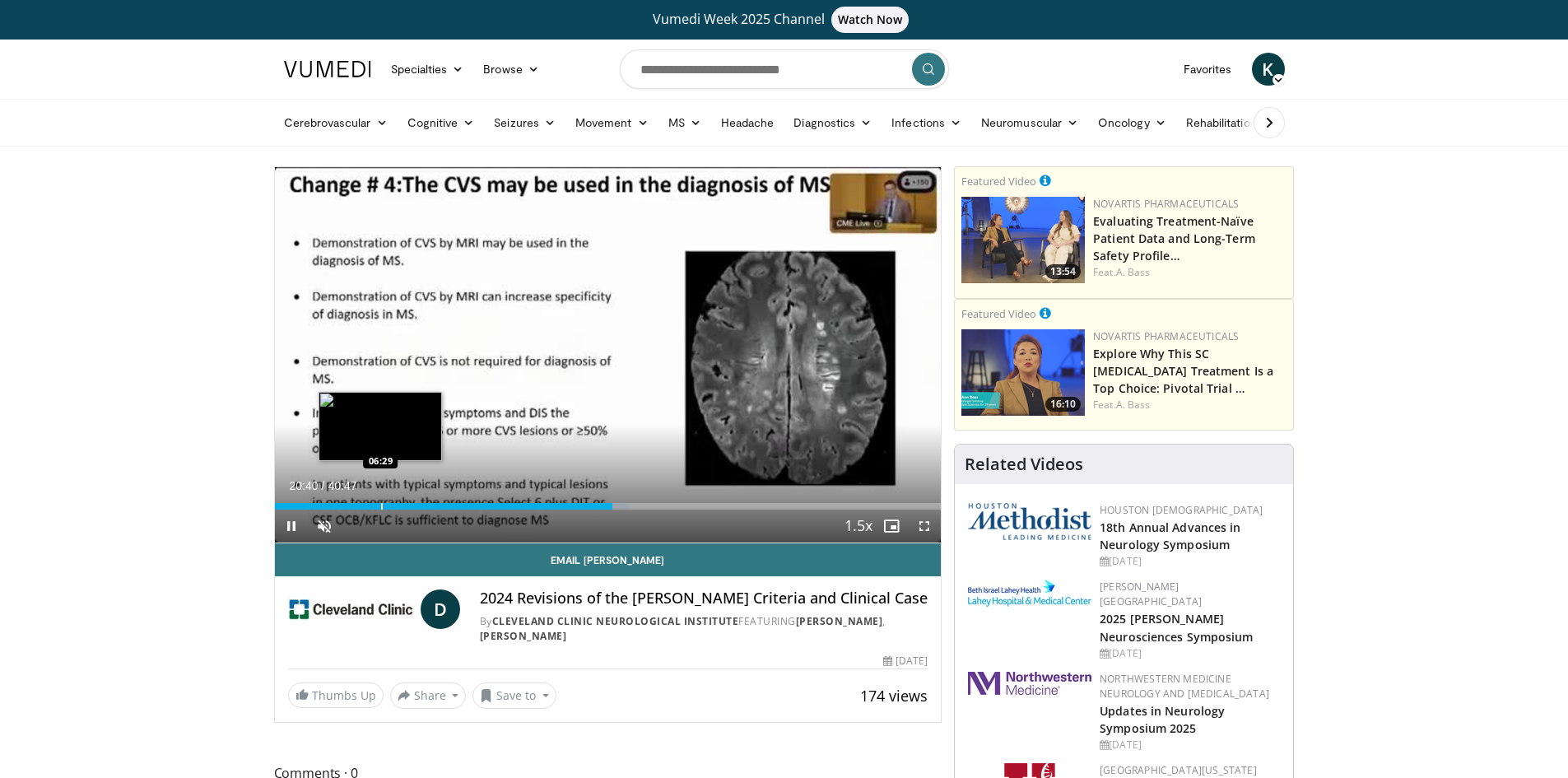
click at [380, 501] on div "Loaded : 53.13% 20:40 06:29" at bounding box center [608, 502] width 667 height 16
click at [407, 505] on div "Progress Bar" at bounding box center [406, 507] width 2 height 7
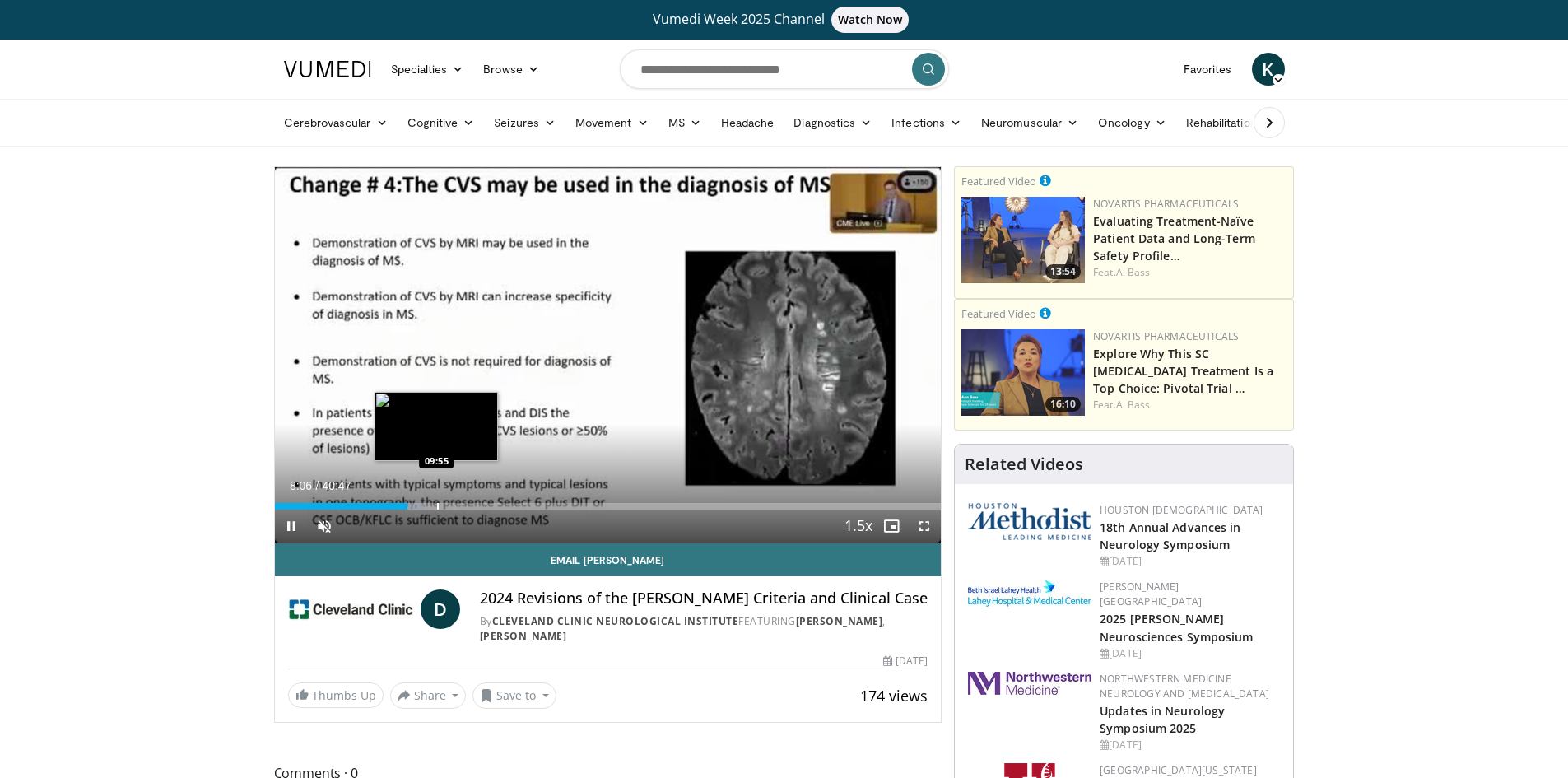
drag, startPoint x: 437, startPoint y: 505, endPoint x: 458, endPoint y: 508, distance: 21.2
click at [438, 505] on div "Progress Bar" at bounding box center [438, 507] width 2 height 7
drag, startPoint x: 462, startPoint y: 508, endPoint x: 476, endPoint y: 509, distance: 14.0
click at [460, 508] on div "Progress Bar" at bounding box center [459, 507] width 2 height 7
click at [490, 509] on div "Progress Bar" at bounding box center [491, 507] width 2 height 7
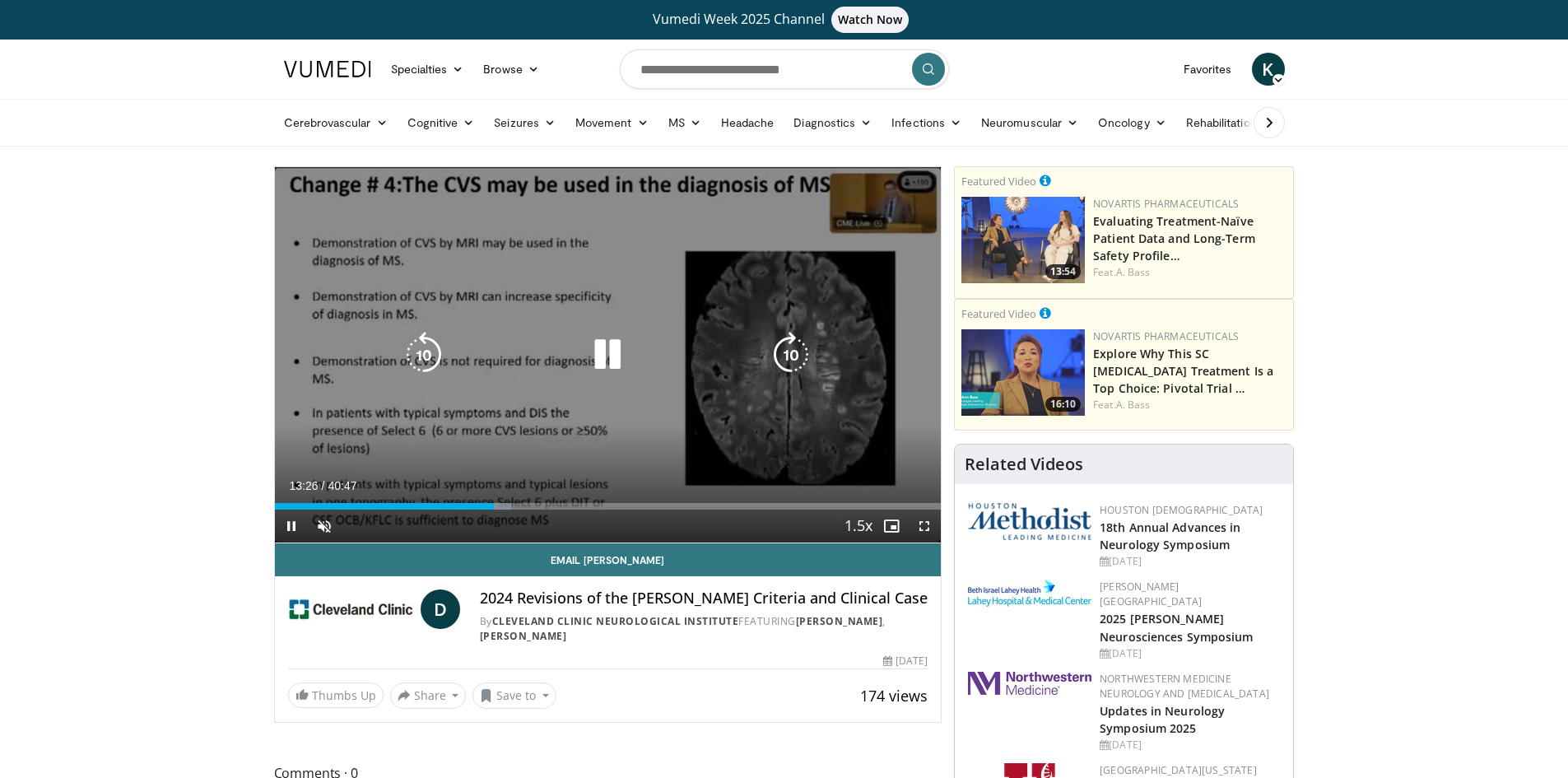
click at [520, 500] on div "Loaded : 35.50% 13:26 15:06" at bounding box center [608, 502] width 667 height 16
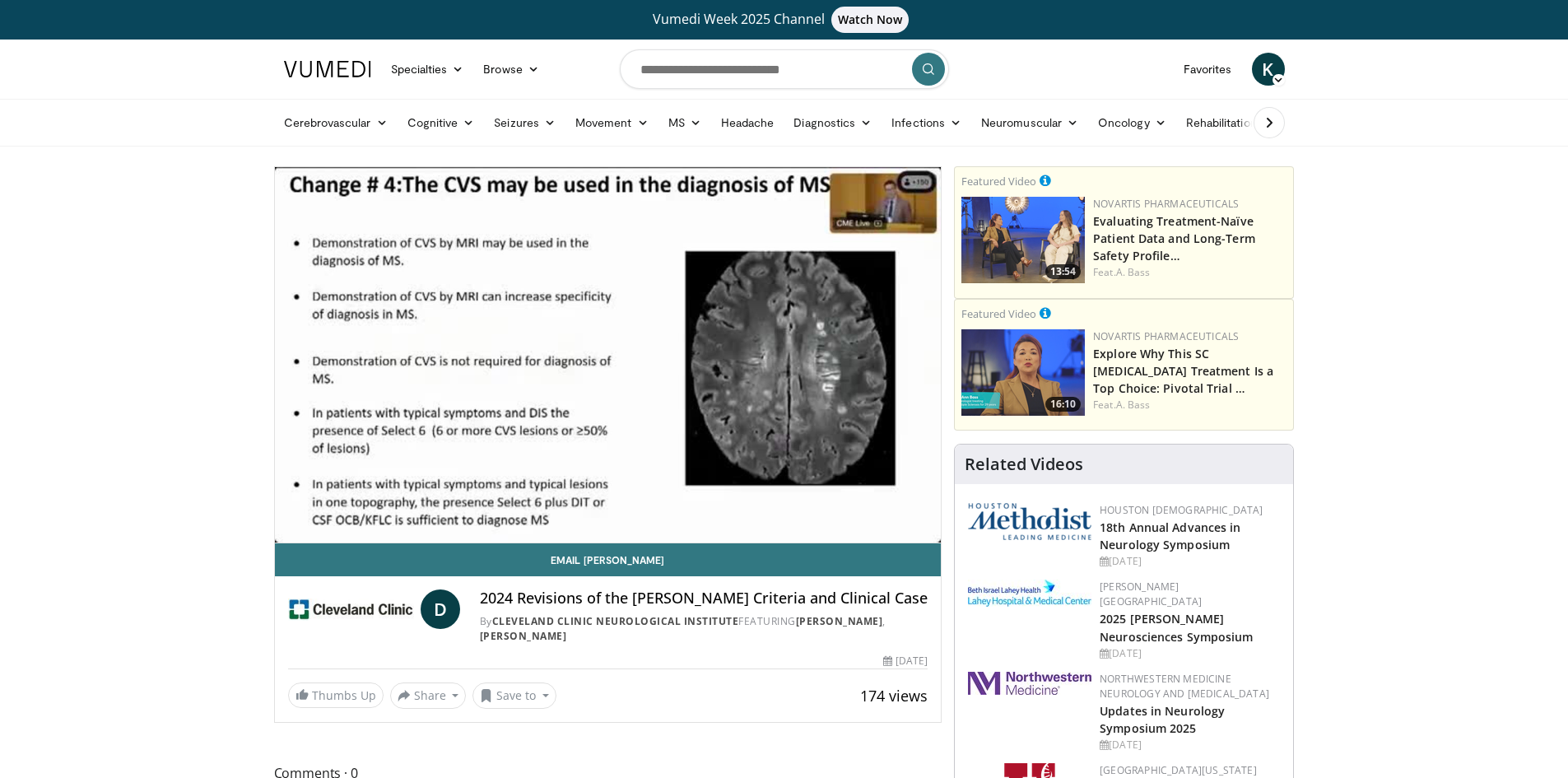
click at [631, 527] on div "Loaded : 40.39% 15:23 00:15" at bounding box center [608, 535] width 667 height 16
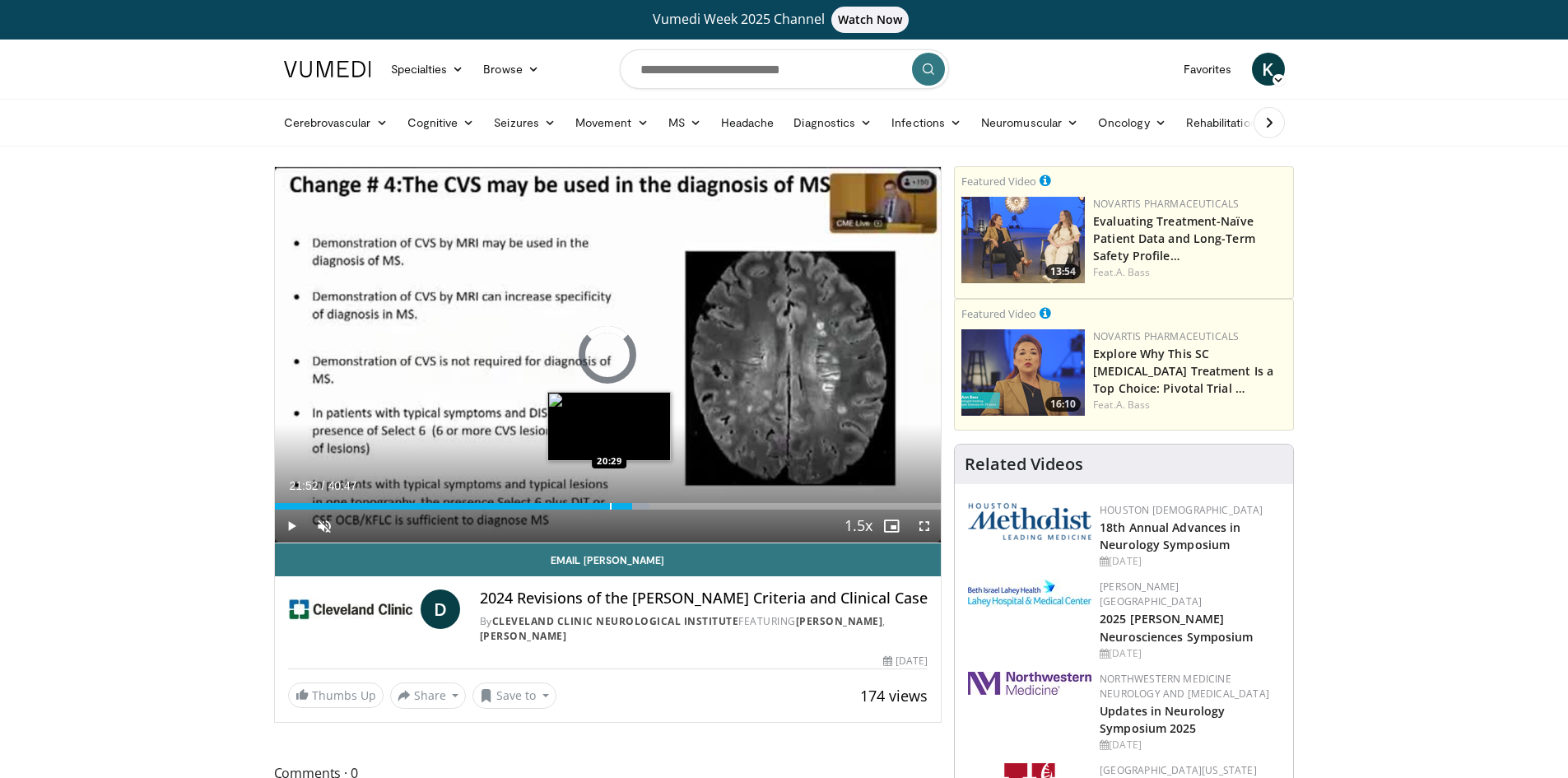
click at [610, 505] on div "Progress Bar" at bounding box center [611, 507] width 2 height 7
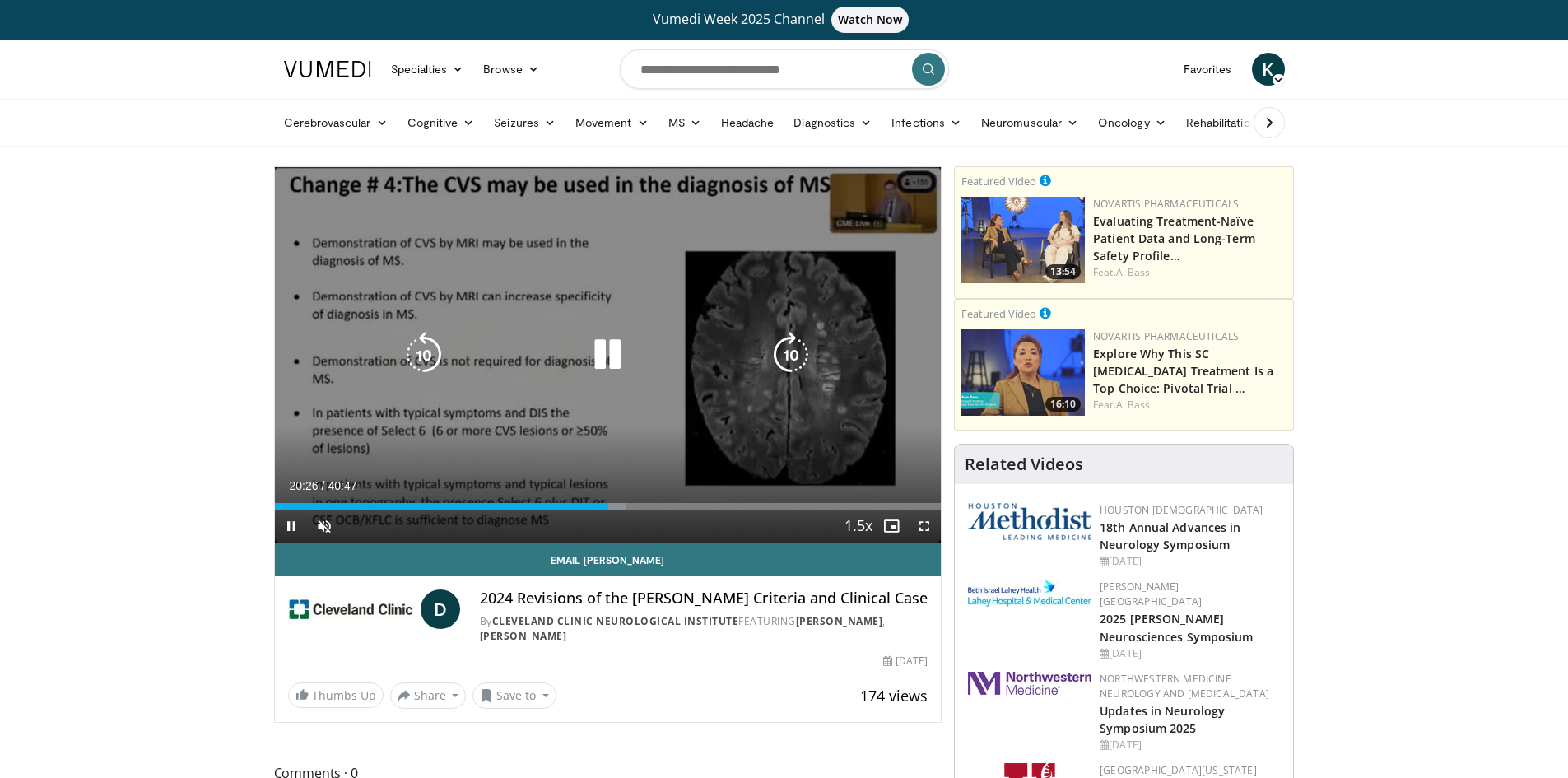
click at [623, 293] on div "10 seconds Tap to unmute" at bounding box center [608, 355] width 667 height 376
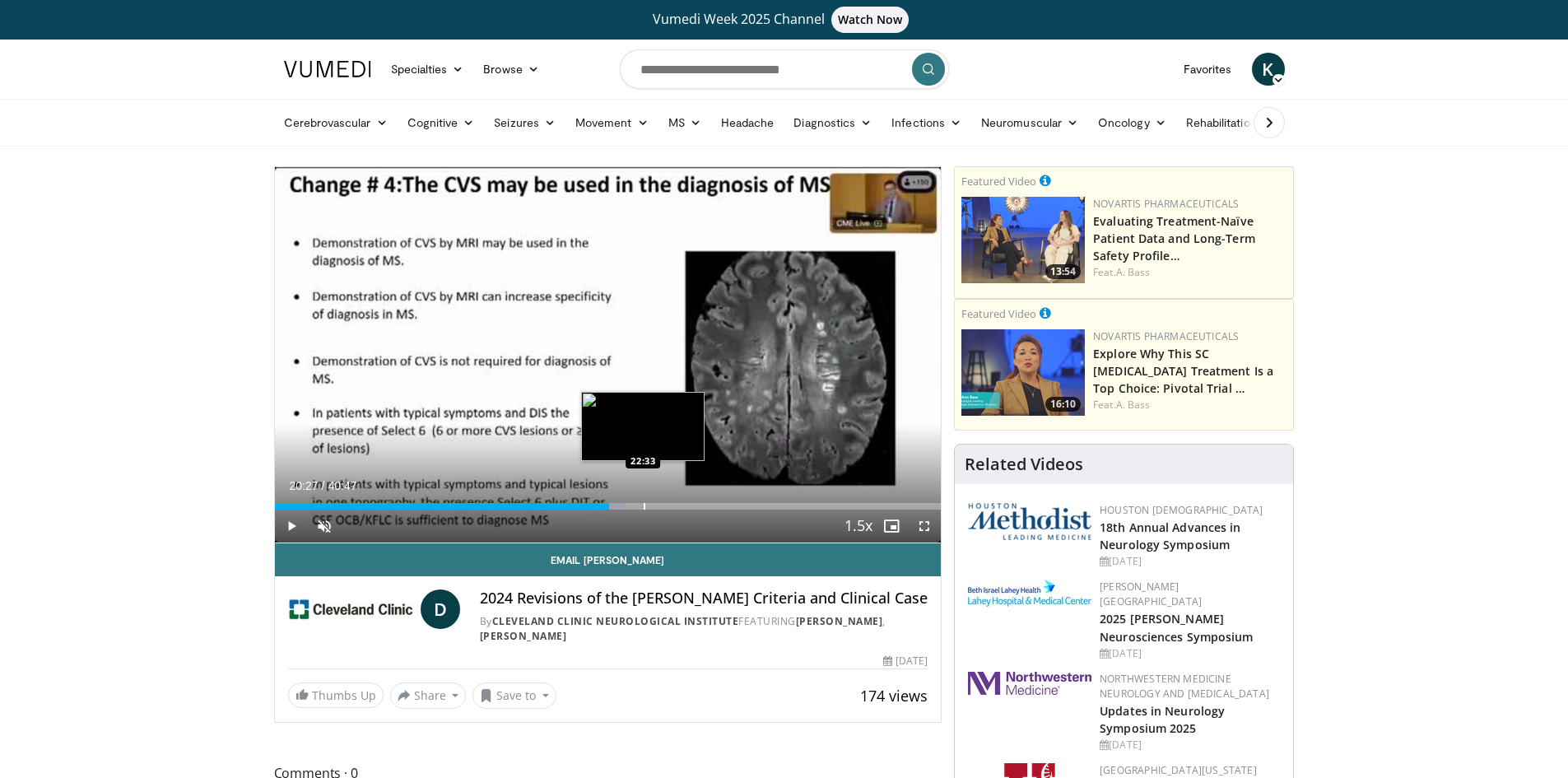
click at [644, 506] on div "Progress Bar" at bounding box center [645, 507] width 2 height 7
click at [663, 506] on div "Progress Bar" at bounding box center [664, 507] width 2 height 7
click at [678, 506] on div "Progress Bar" at bounding box center [679, 507] width 2 height 7
click at [675, 505] on div "Progress Bar" at bounding box center [676, 507] width 2 height 7
click at [674, 505] on div "Progress Bar" at bounding box center [674, 507] width 2 height 7
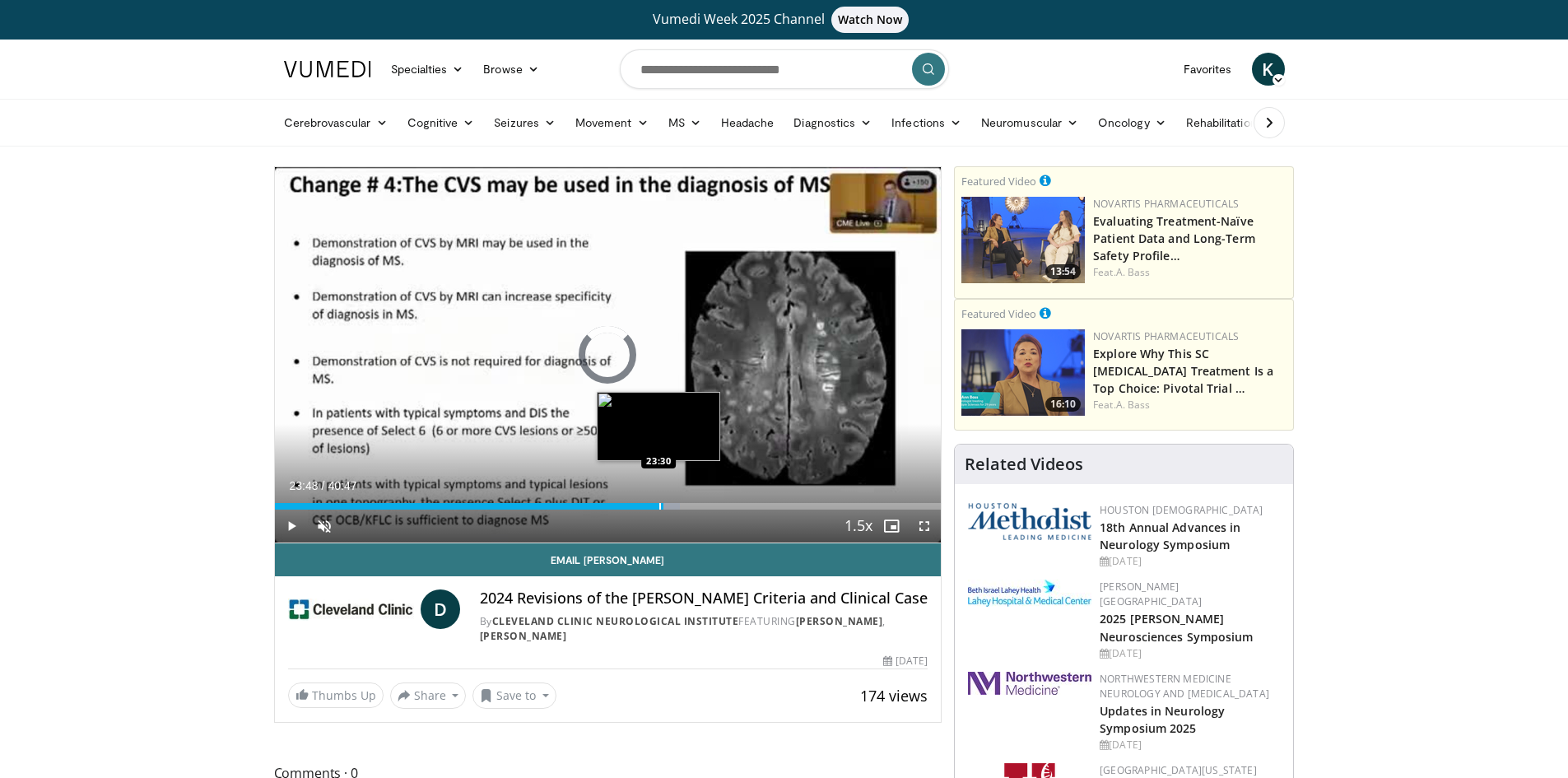
click at [657, 505] on div "Loaded : 60.89% 23:48 23:30" at bounding box center [608, 507] width 667 height 7
click at [650, 506] on div "Progress Bar" at bounding box center [651, 507] width 2 height 7
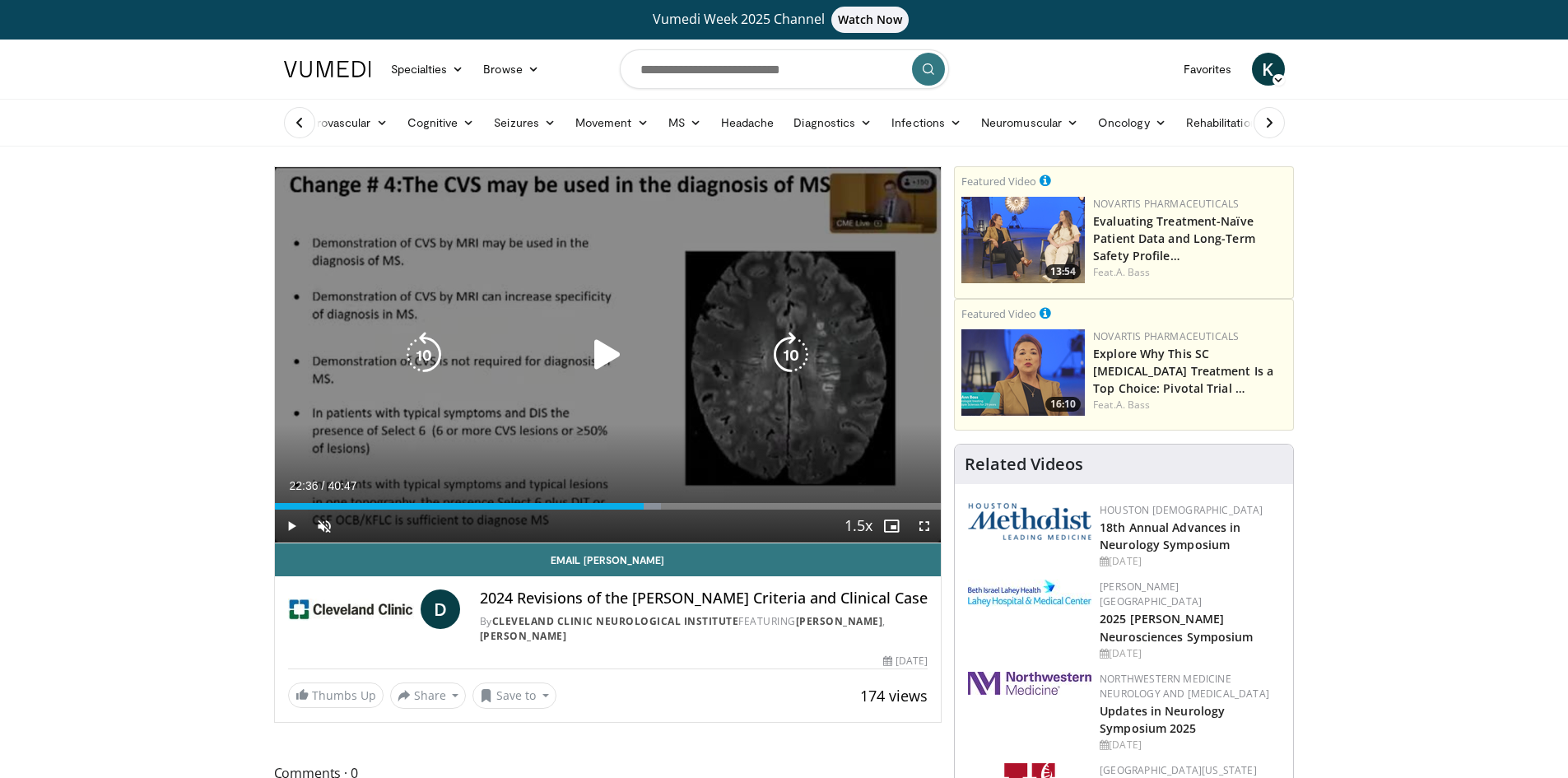
click at [536, 420] on div "10 seconds Tap to unmute" at bounding box center [608, 355] width 667 height 376
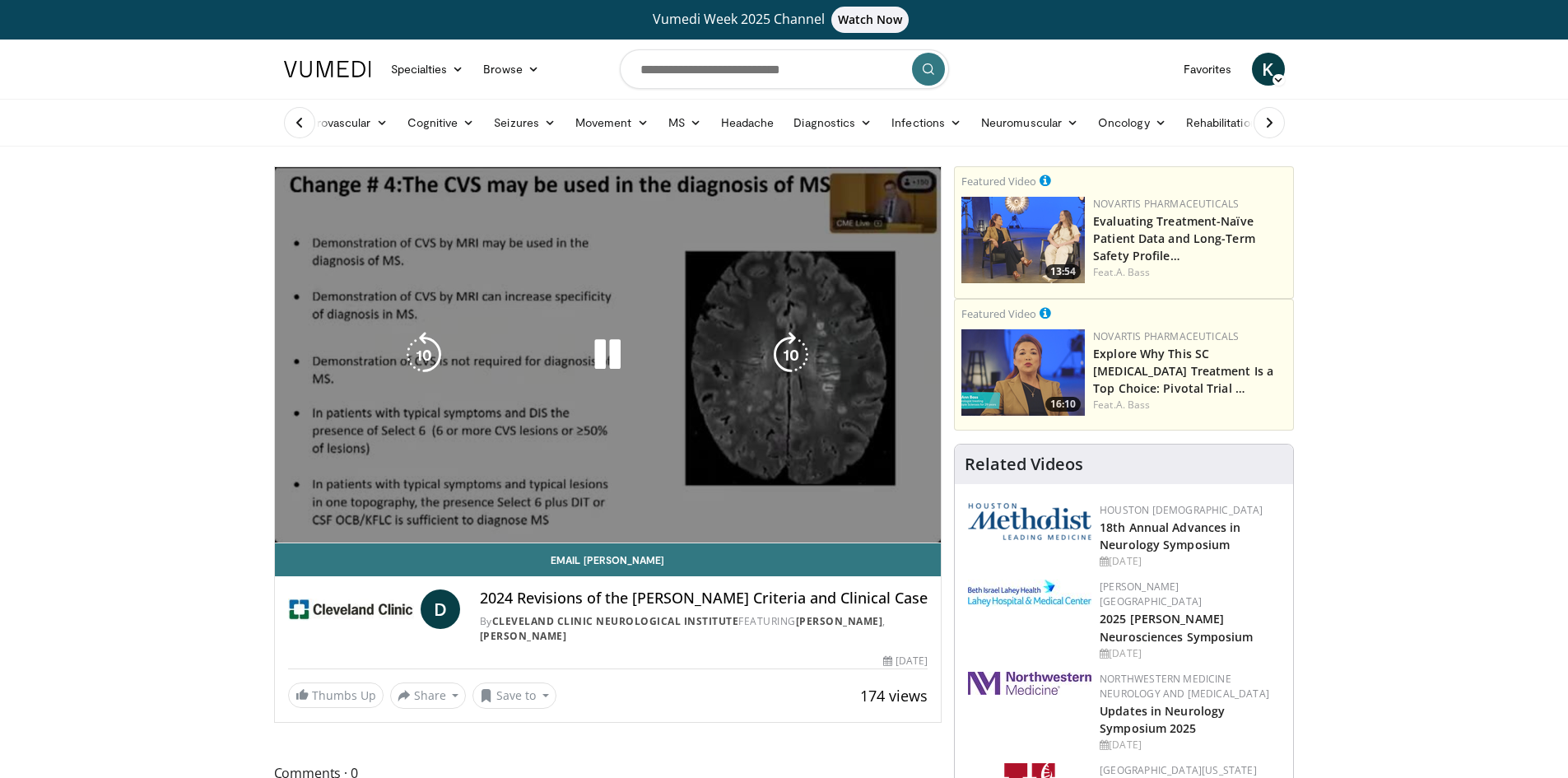
click at [401, 314] on div "10 seconds Tap to unmute" at bounding box center [608, 355] width 667 height 376
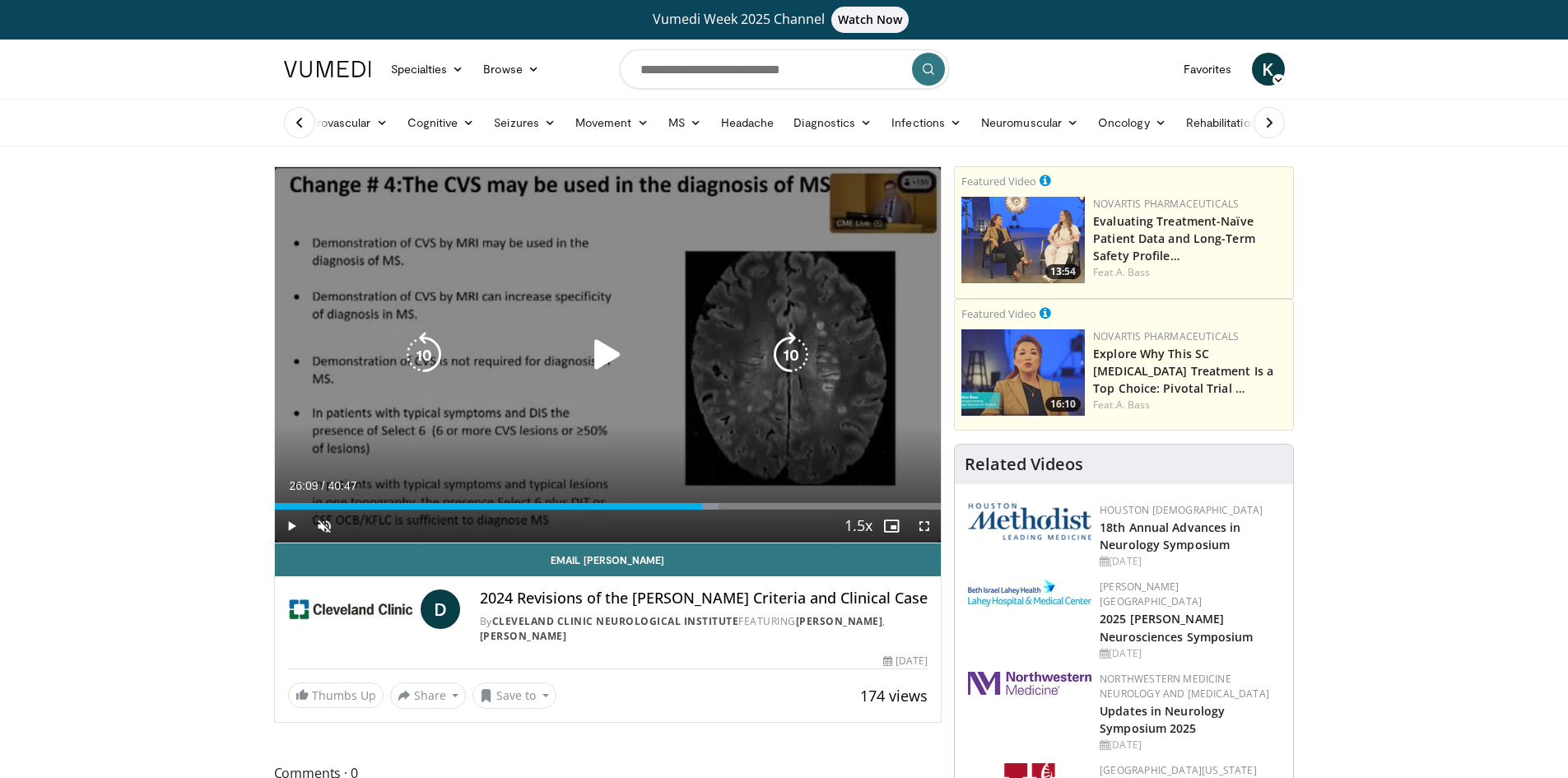
click at [613, 349] on icon "Video Player" at bounding box center [607, 355] width 46 height 46
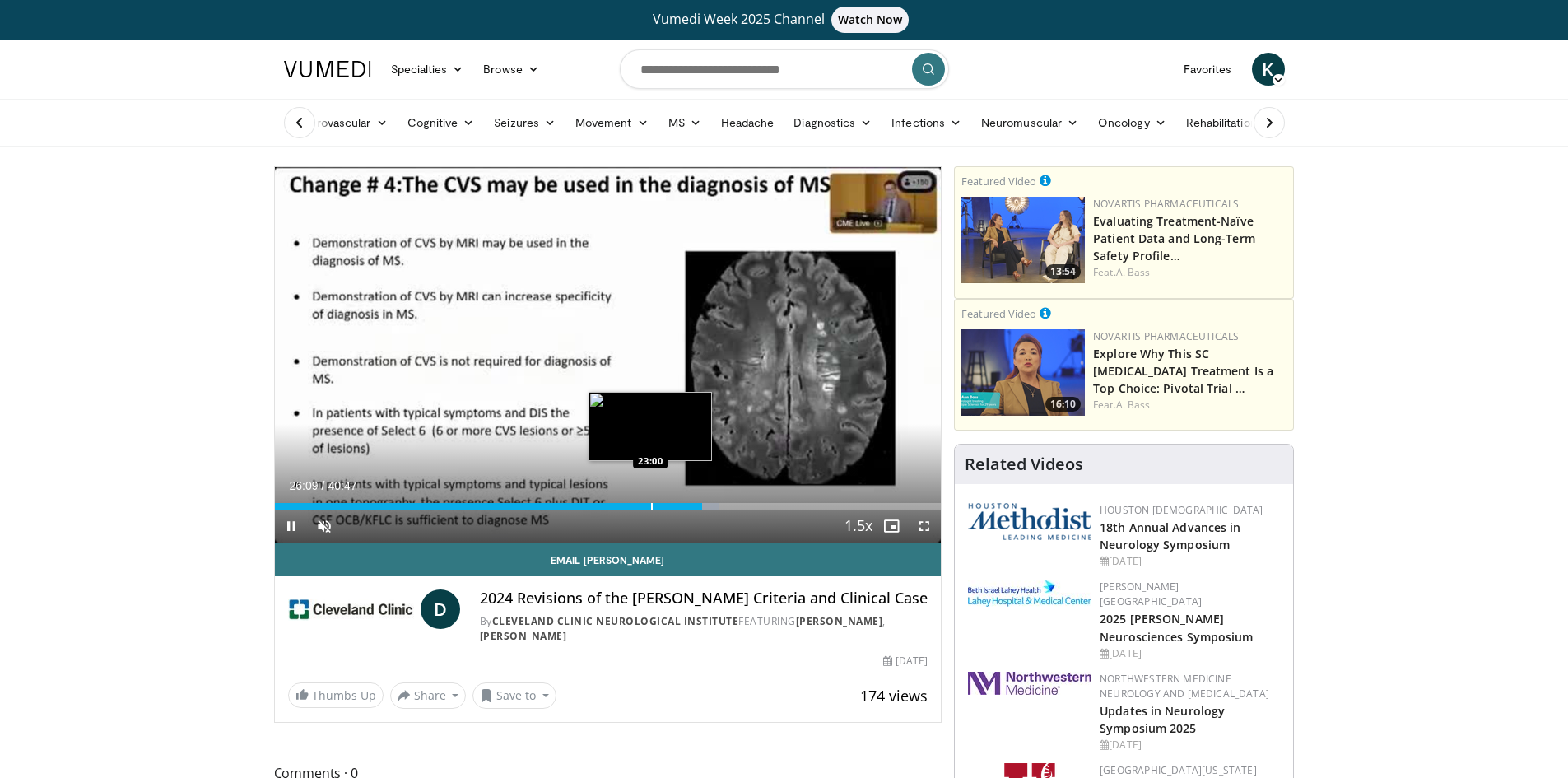
click at [652, 505] on div "Progress Bar" at bounding box center [652, 507] width 2 height 7
click at [312, 523] on span "Video Player" at bounding box center [324, 526] width 33 height 33
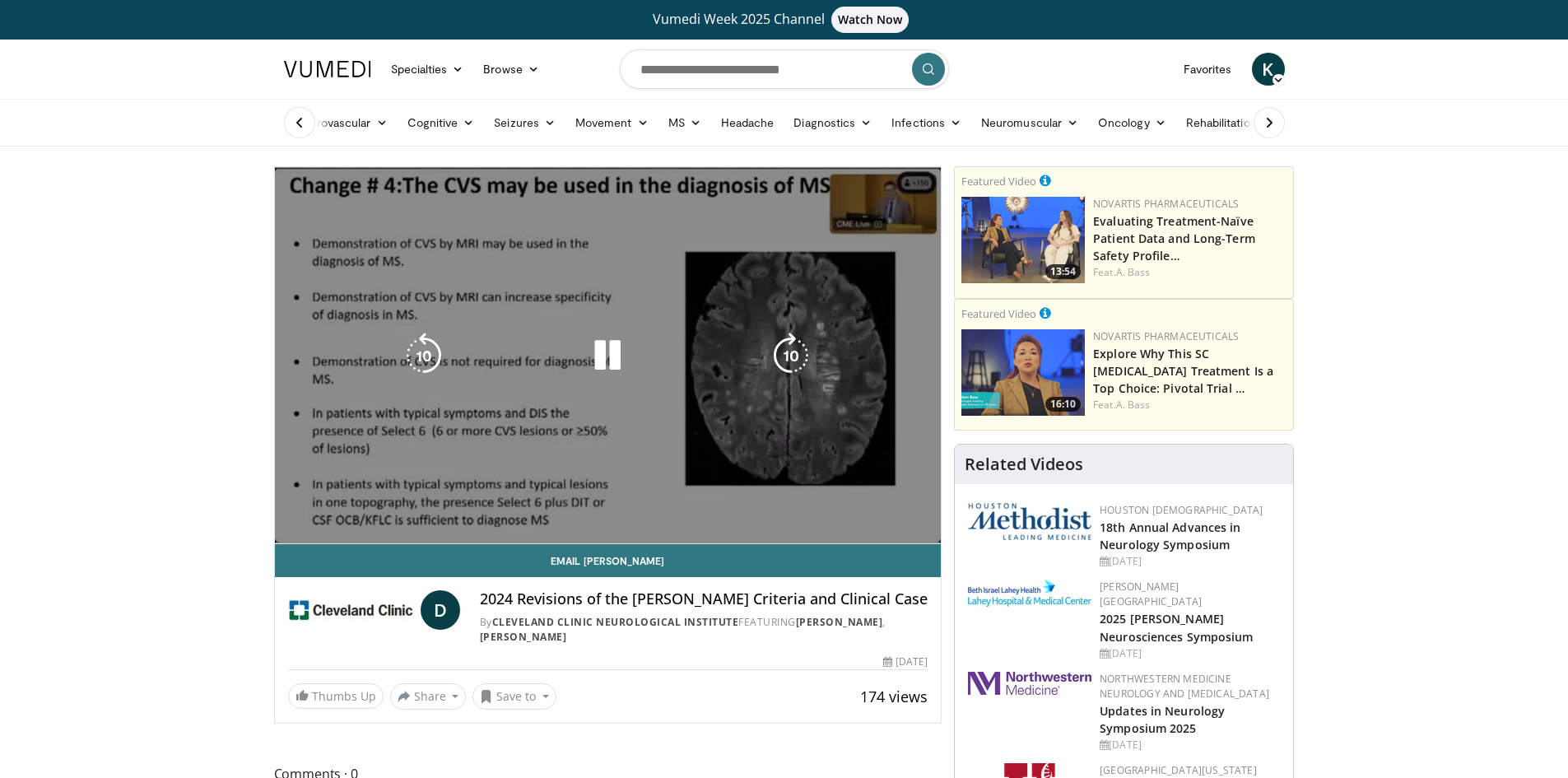
click at [594, 353] on icon "Video Player" at bounding box center [607, 356] width 46 height 46
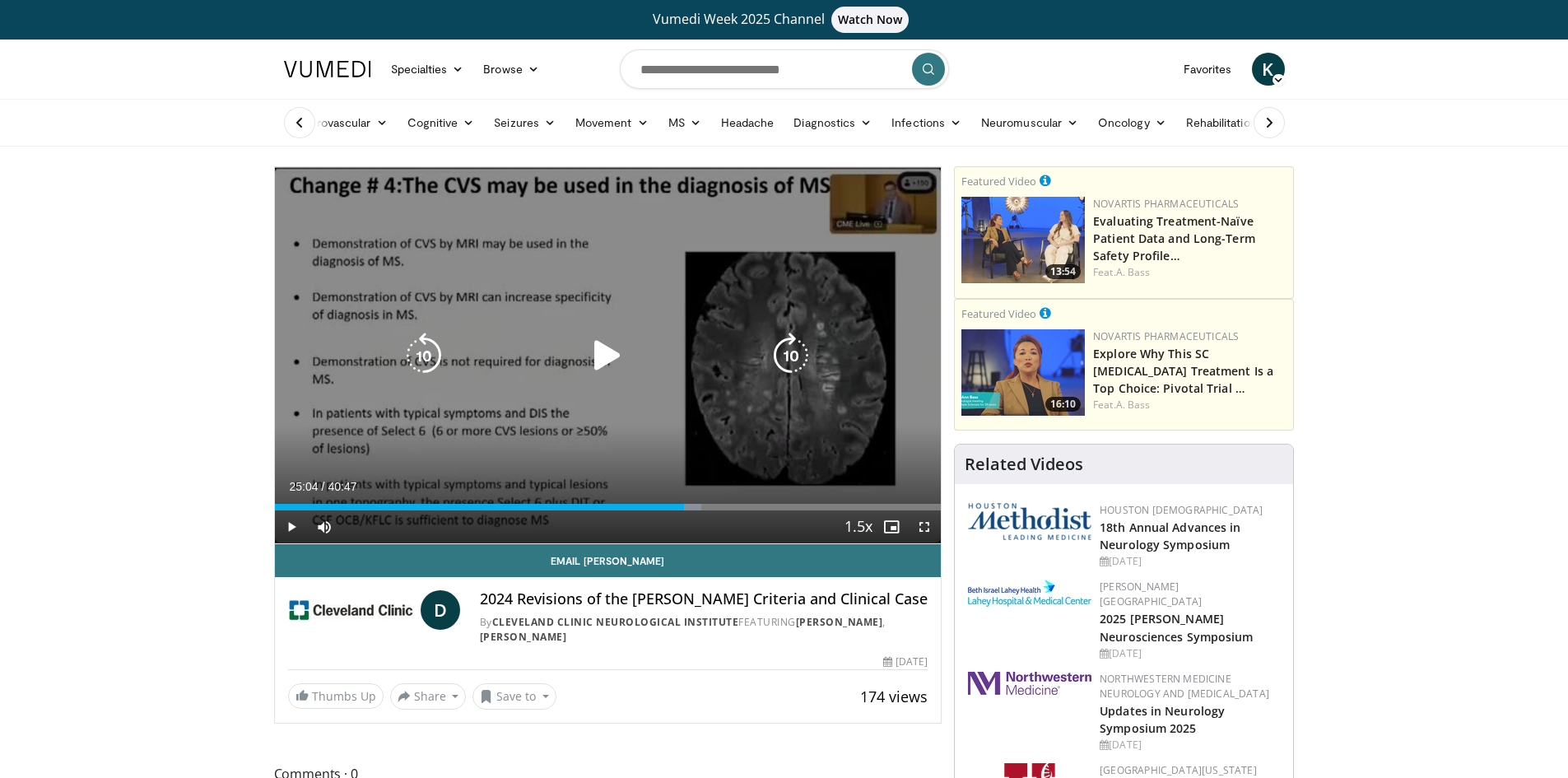
click at [484, 238] on div "10 seconds Tap to unmute" at bounding box center [608, 355] width 667 height 376
click at [796, 266] on div "10 seconds Tap to unmute" at bounding box center [608, 355] width 667 height 376
click at [886, 238] on div "10 seconds Tap to unmute" at bounding box center [608, 355] width 667 height 376
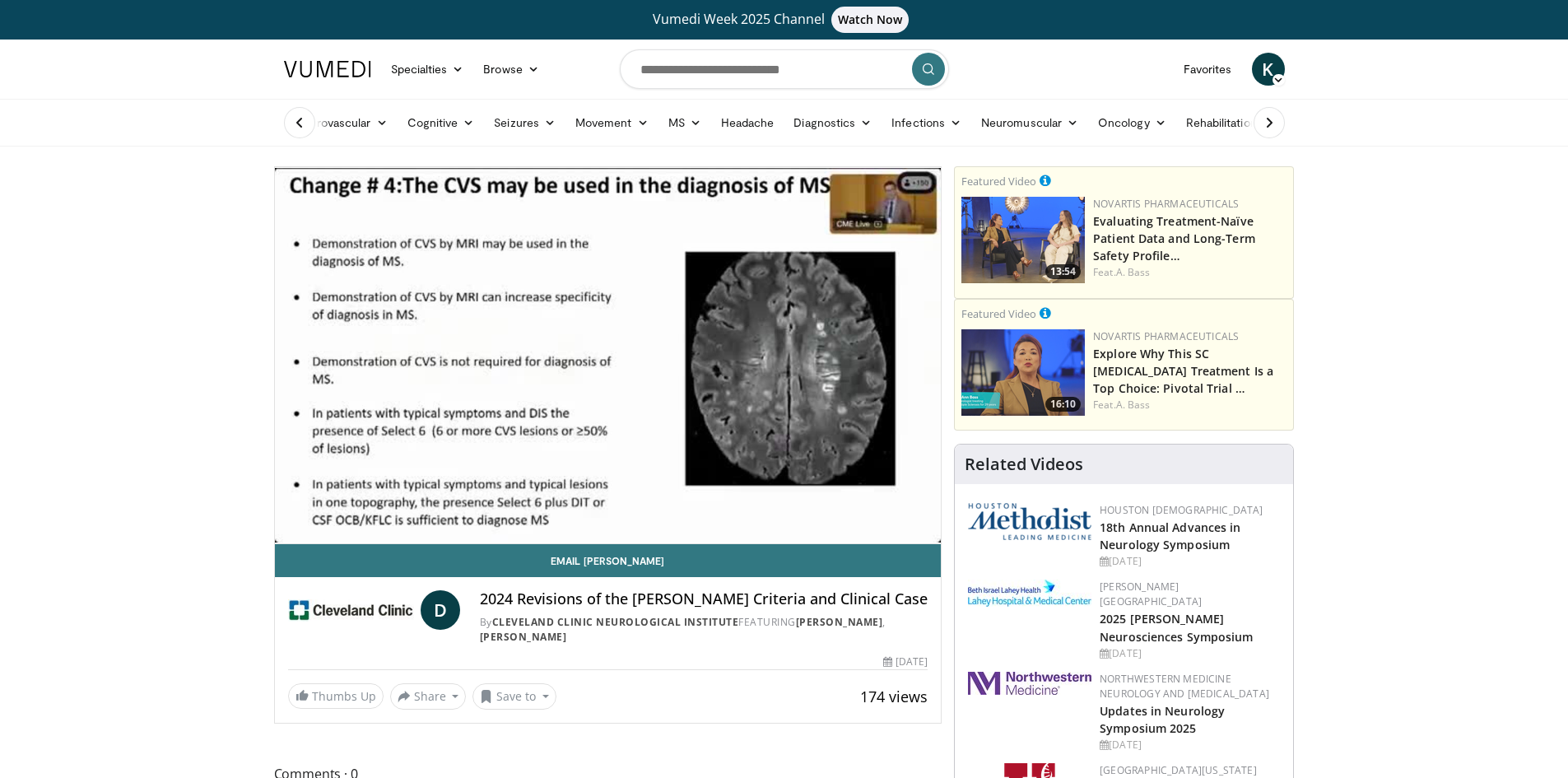
click at [551, 313] on div "10 seconds Tap to unmute" at bounding box center [608, 355] width 667 height 376
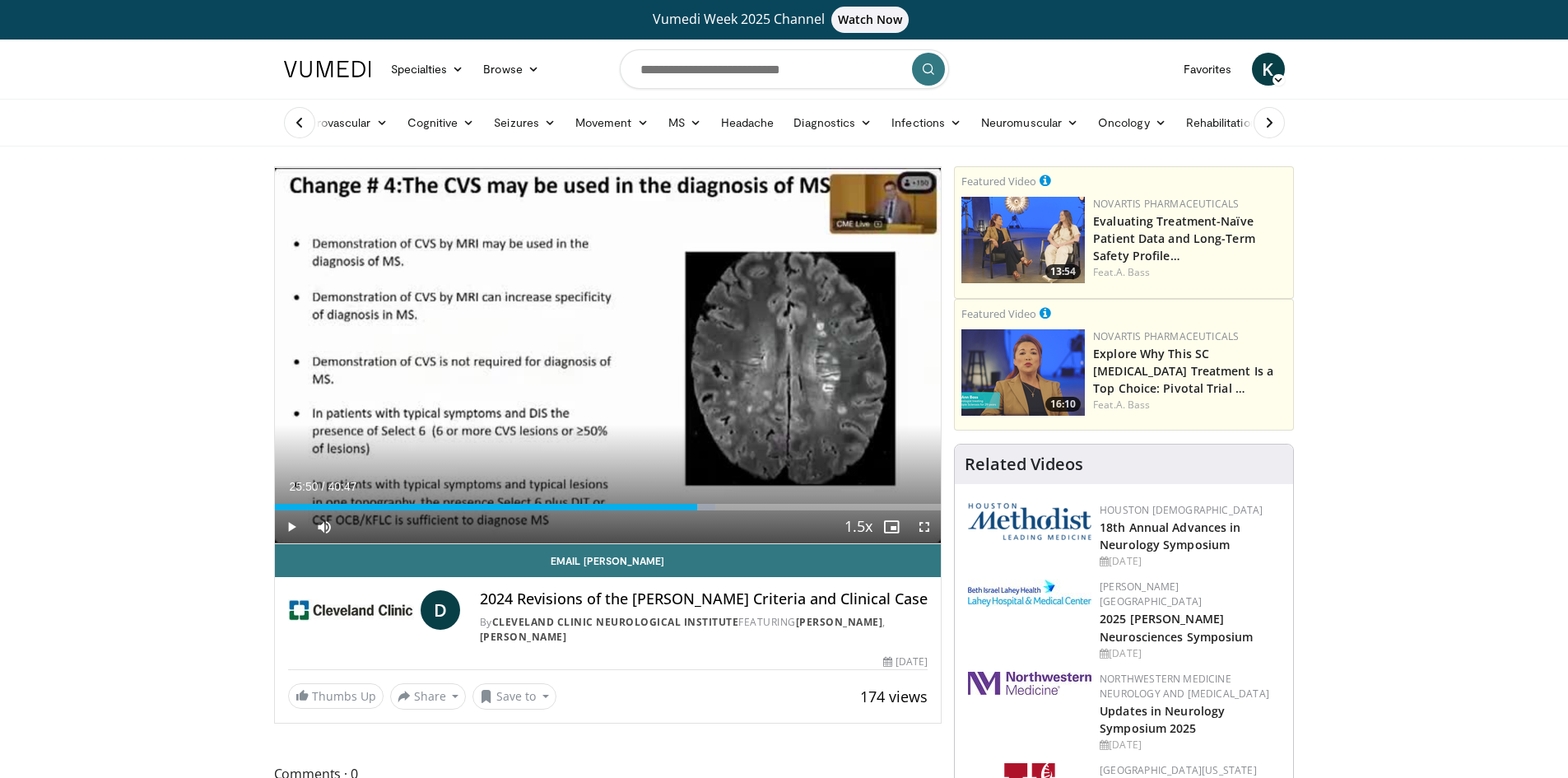
click at [752, 222] on div "10 seconds Tap to unmute" at bounding box center [608, 355] width 667 height 376
click at [700, 504] on div "Progress Bar" at bounding box center [699, 508] width 2 height 7
click at [726, 505] on div "Progress Bar" at bounding box center [727, 508] width 2 height 7
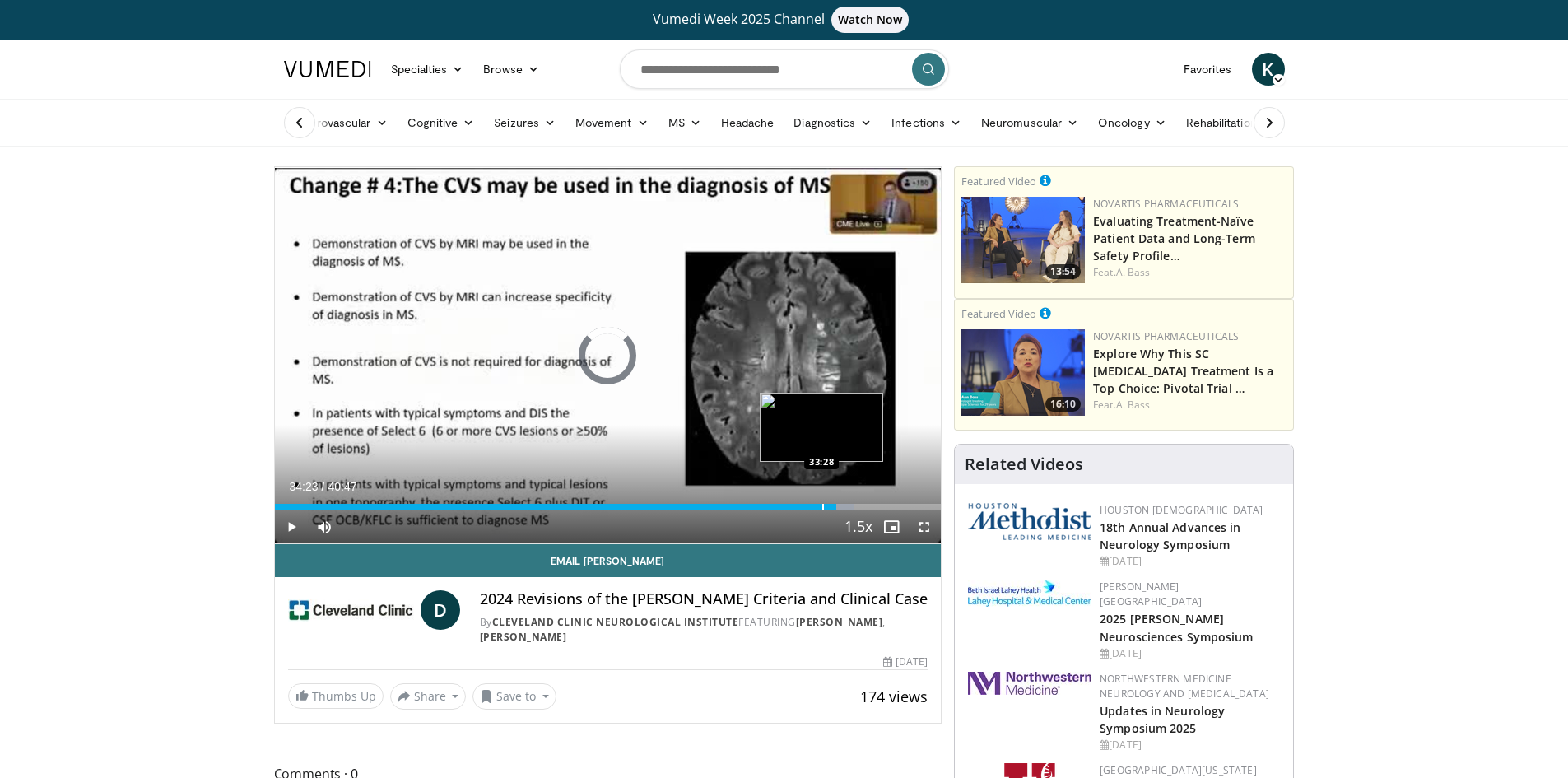
click at [822, 505] on div "Progress Bar" at bounding box center [823, 508] width 2 height 7
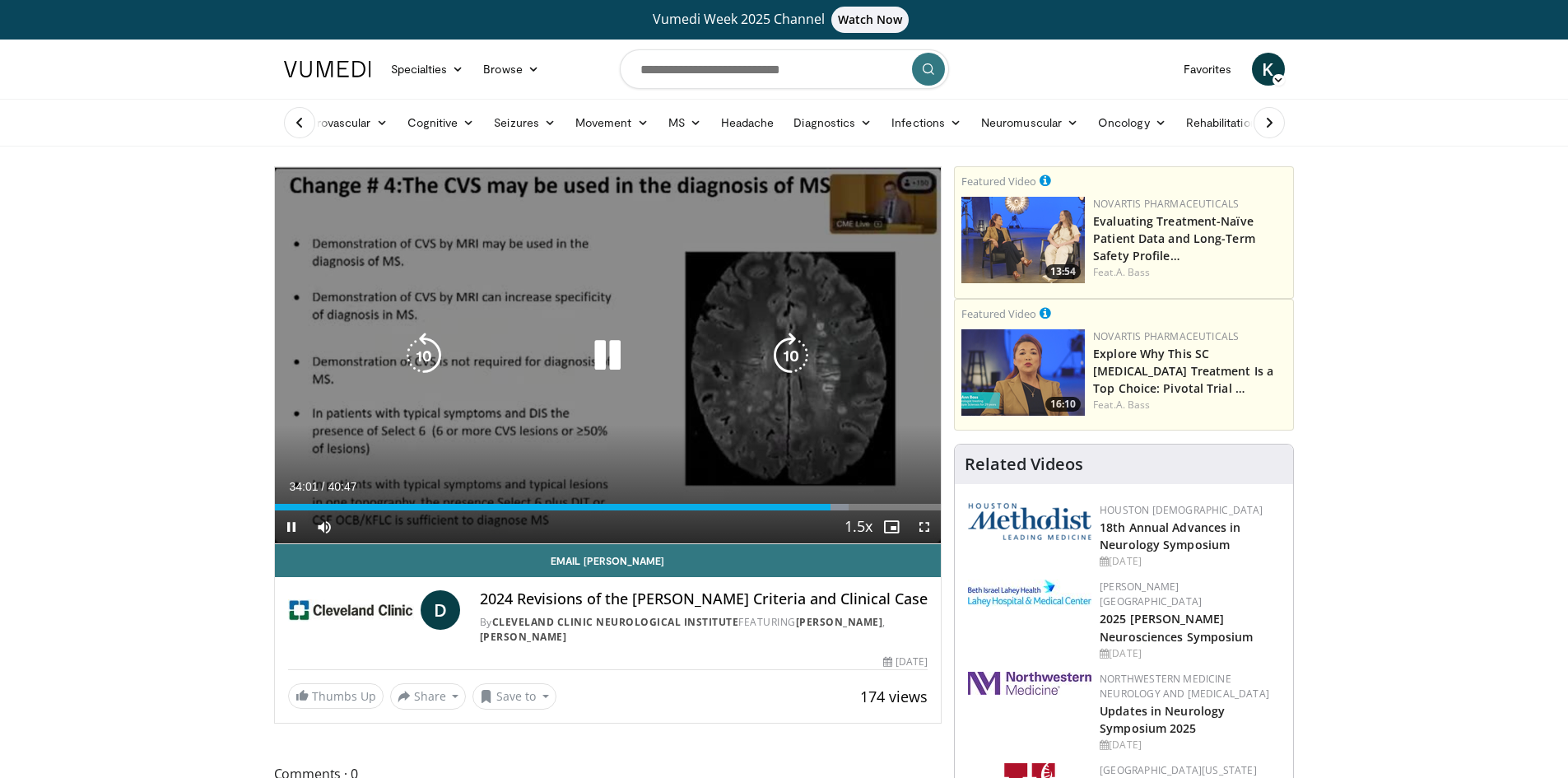
click at [289, 412] on div "10 seconds Tap to unmute" at bounding box center [608, 355] width 667 height 376
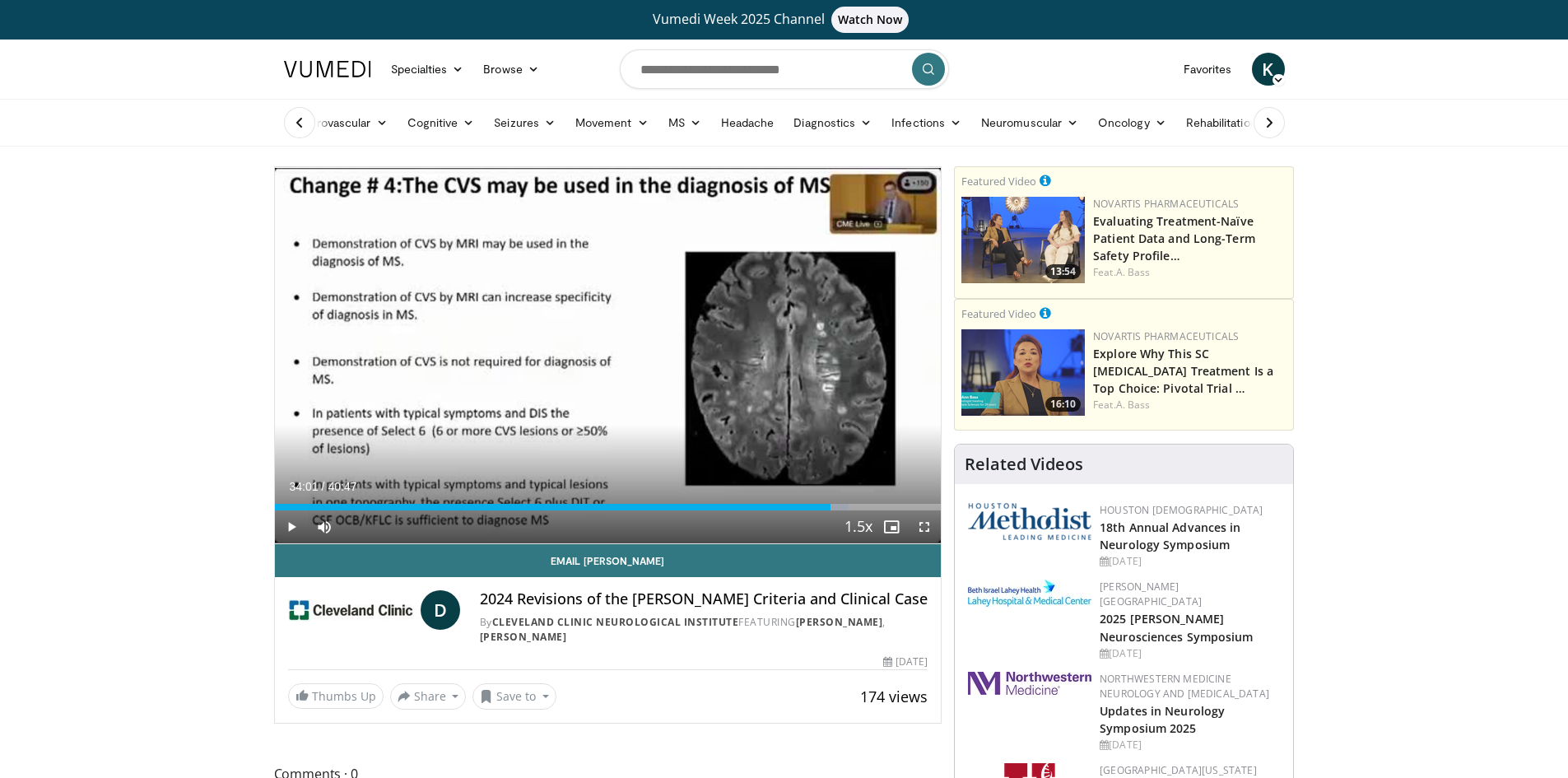
click at [289, 412] on div "10 seconds Tap to unmute" at bounding box center [608, 355] width 667 height 376
click at [806, 503] on div "Loaded : 86.09% 34:03 33:01" at bounding box center [608, 502] width 667 height 16
click at [785, 502] on div "Loaded : 82.42% 32:31 31:13" at bounding box center [608, 502] width 667 height 16
click at [806, 502] on div "Loaded : 79.15% 31:13 32:07" at bounding box center [608, 502] width 667 height 16
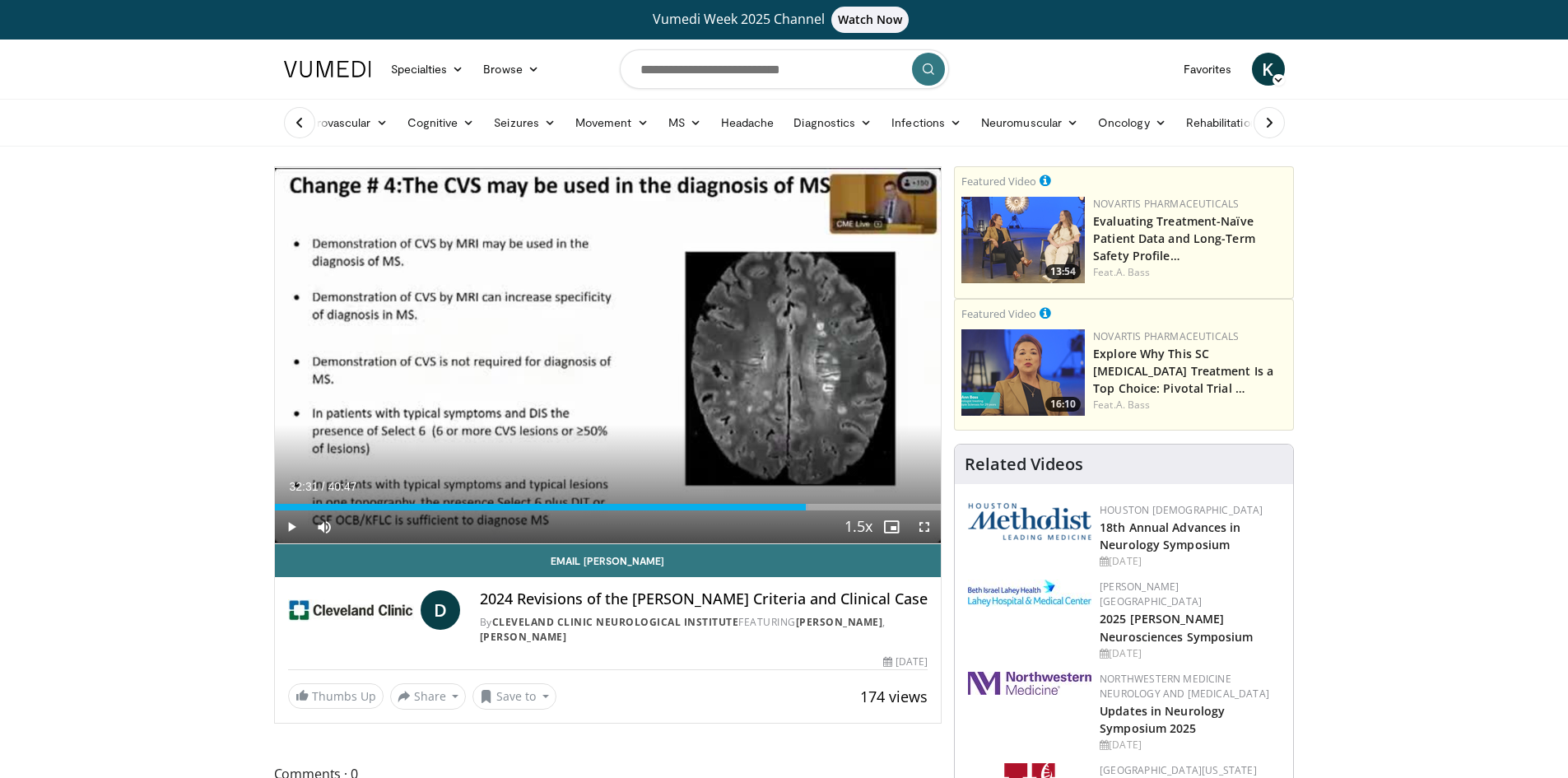
click at [817, 502] on div "Loaded : 80.10% 32:31 32:46" at bounding box center [608, 502] width 667 height 16
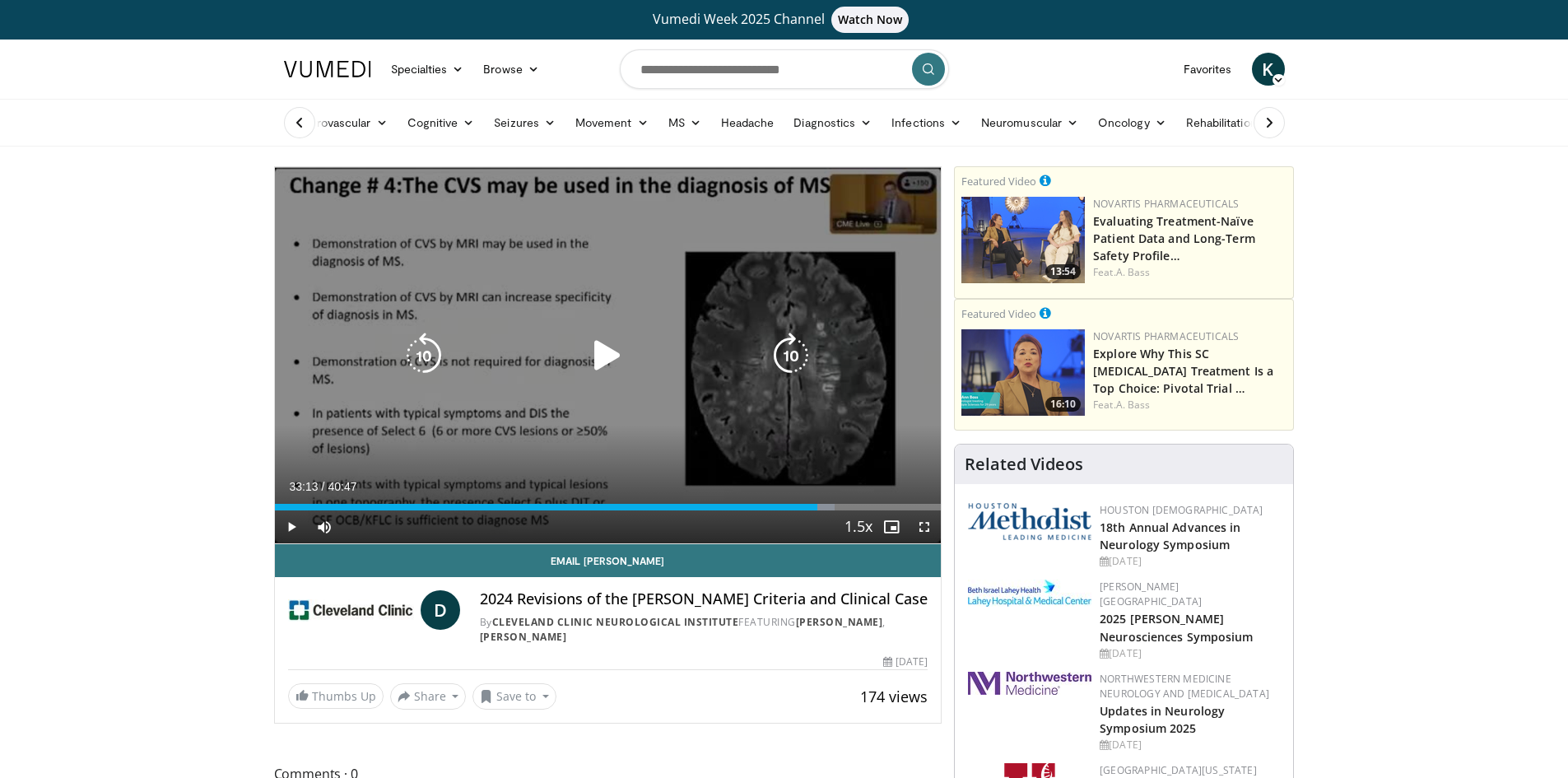
click at [680, 270] on div "10 seconds Tap to unmute" at bounding box center [608, 355] width 667 height 376
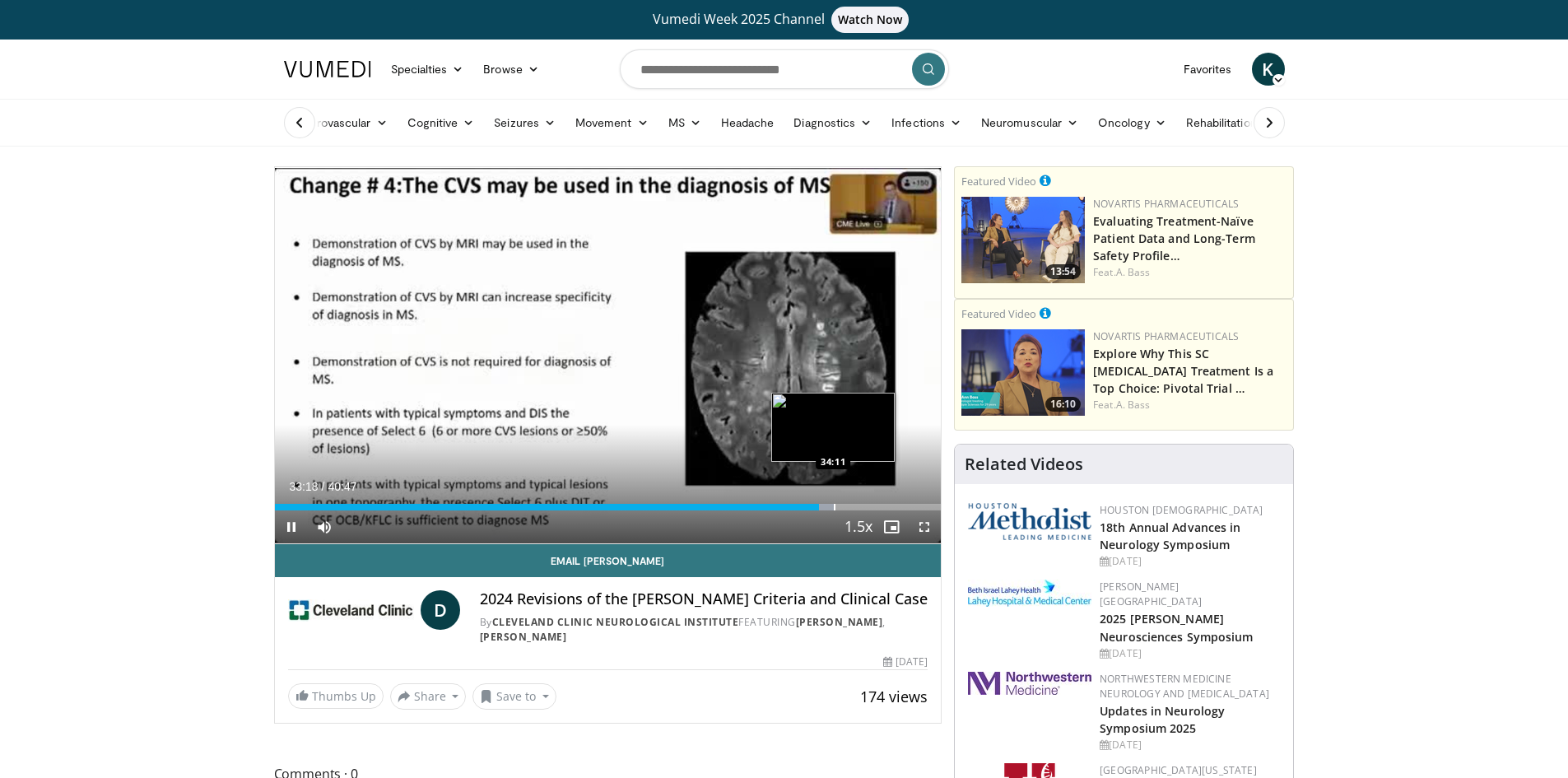
click at [835, 507] on div "Progress Bar" at bounding box center [834, 508] width 2 height 7
click at [833, 505] on div "Progress Bar" at bounding box center [833, 508] width 2 height 7
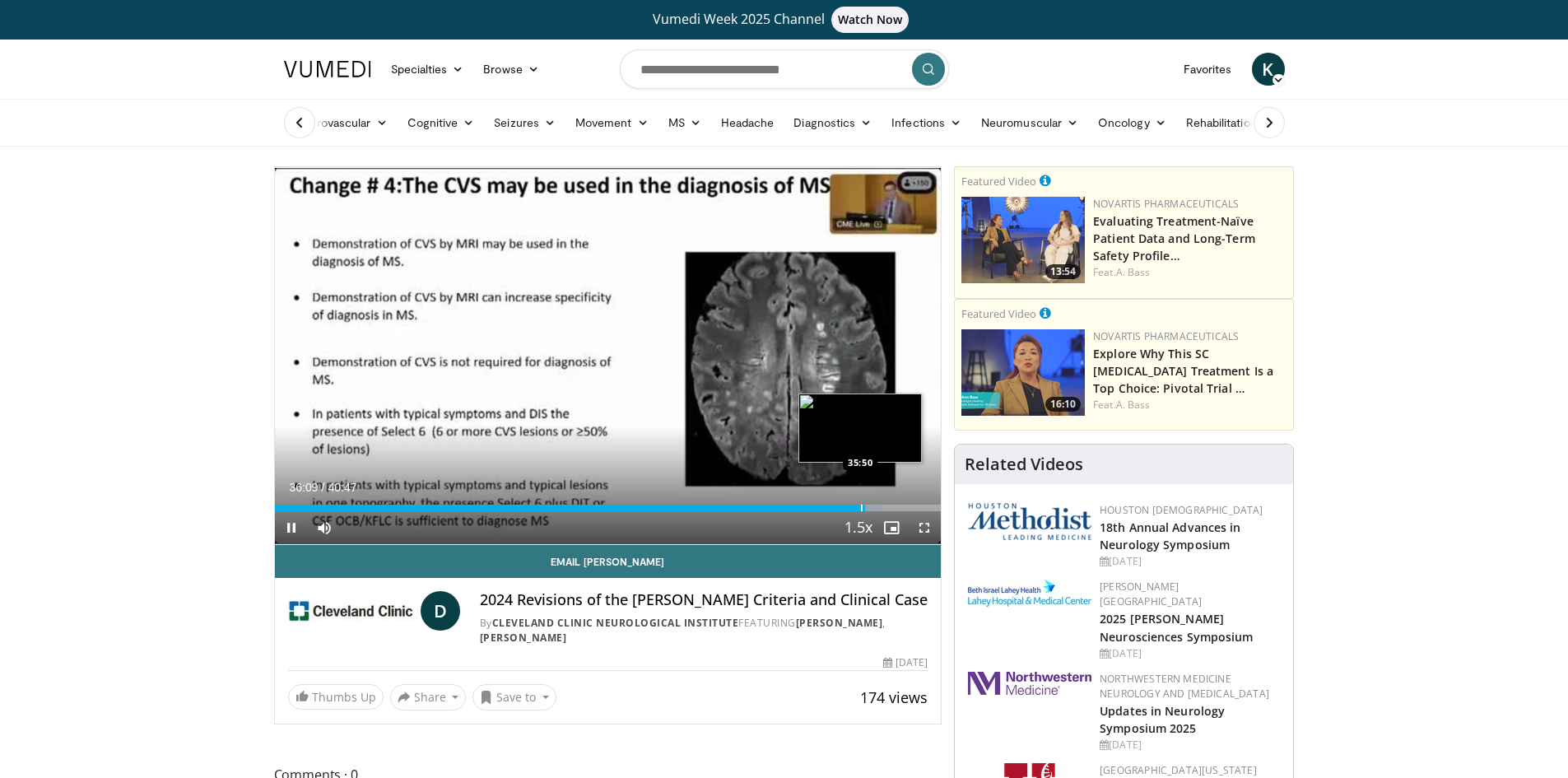
click at [860, 507] on div "Loaded : 91.13% 36:09 35:50" at bounding box center [608, 509] width 667 height 7
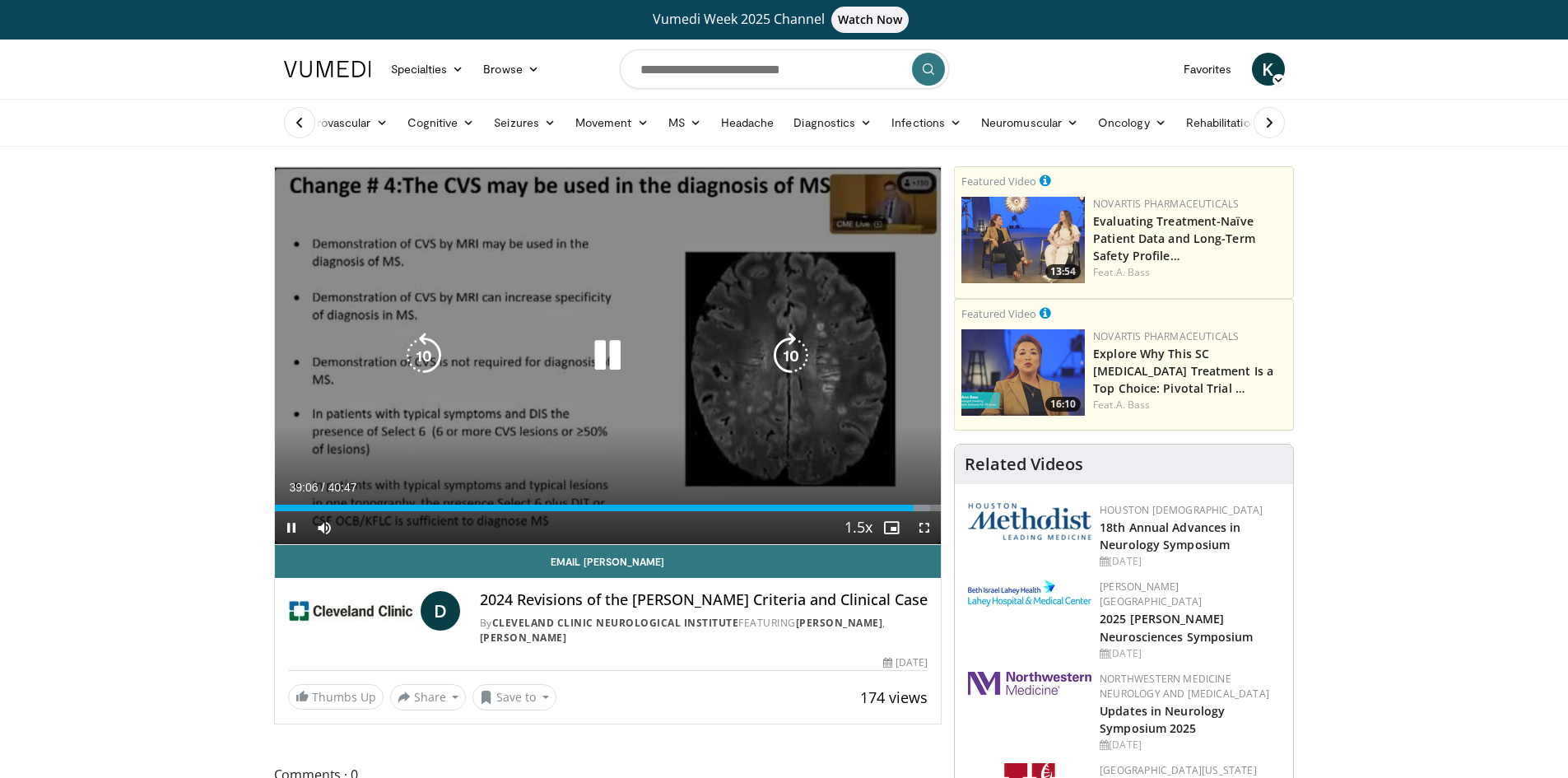
click at [377, 316] on div "10 seconds Tap to unmute" at bounding box center [608, 356] width 667 height 377
click at [530, 236] on div "10 seconds Tap to unmute" at bounding box center [608, 356] width 667 height 377
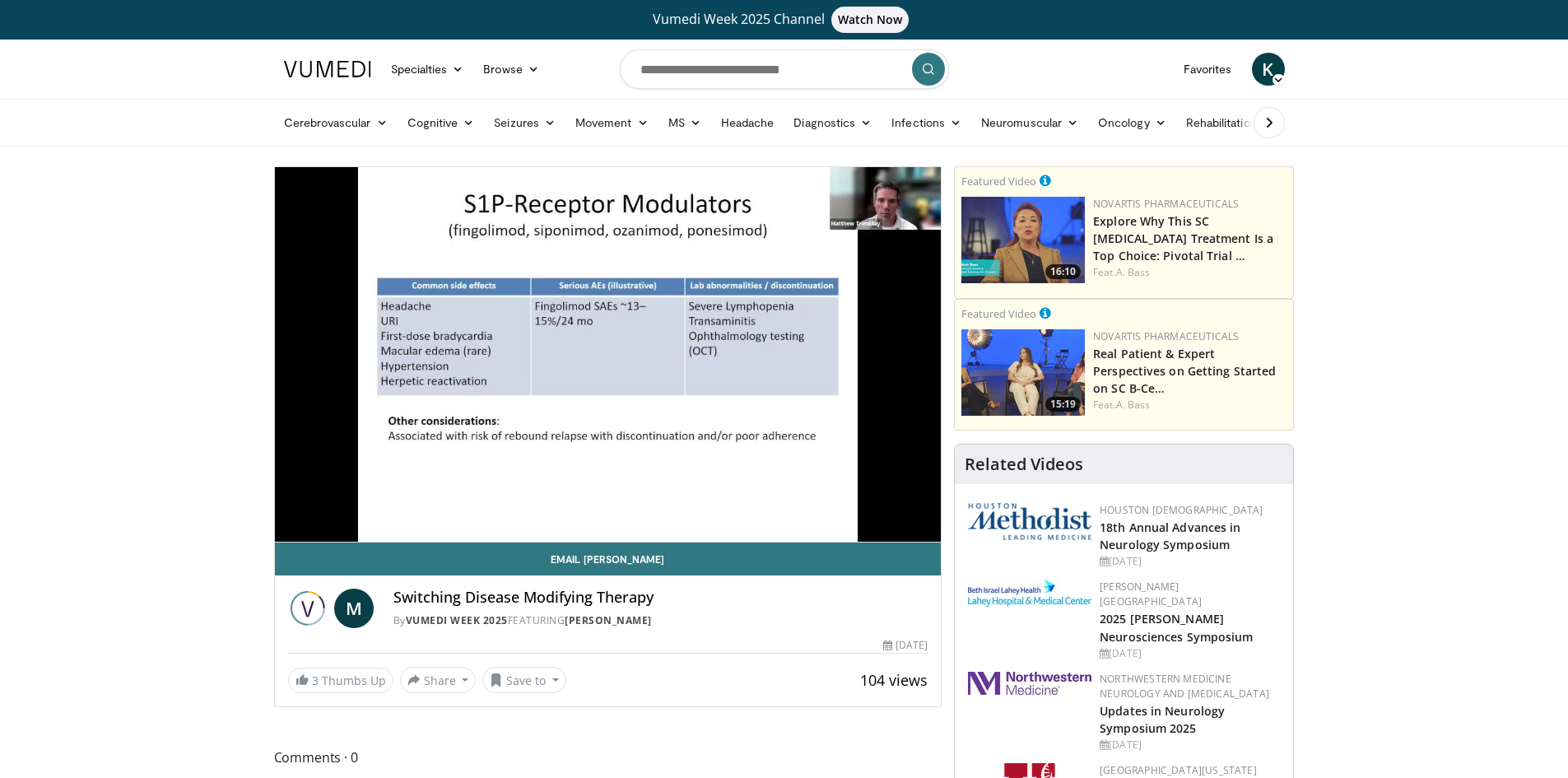
scroll to position [494, 0]
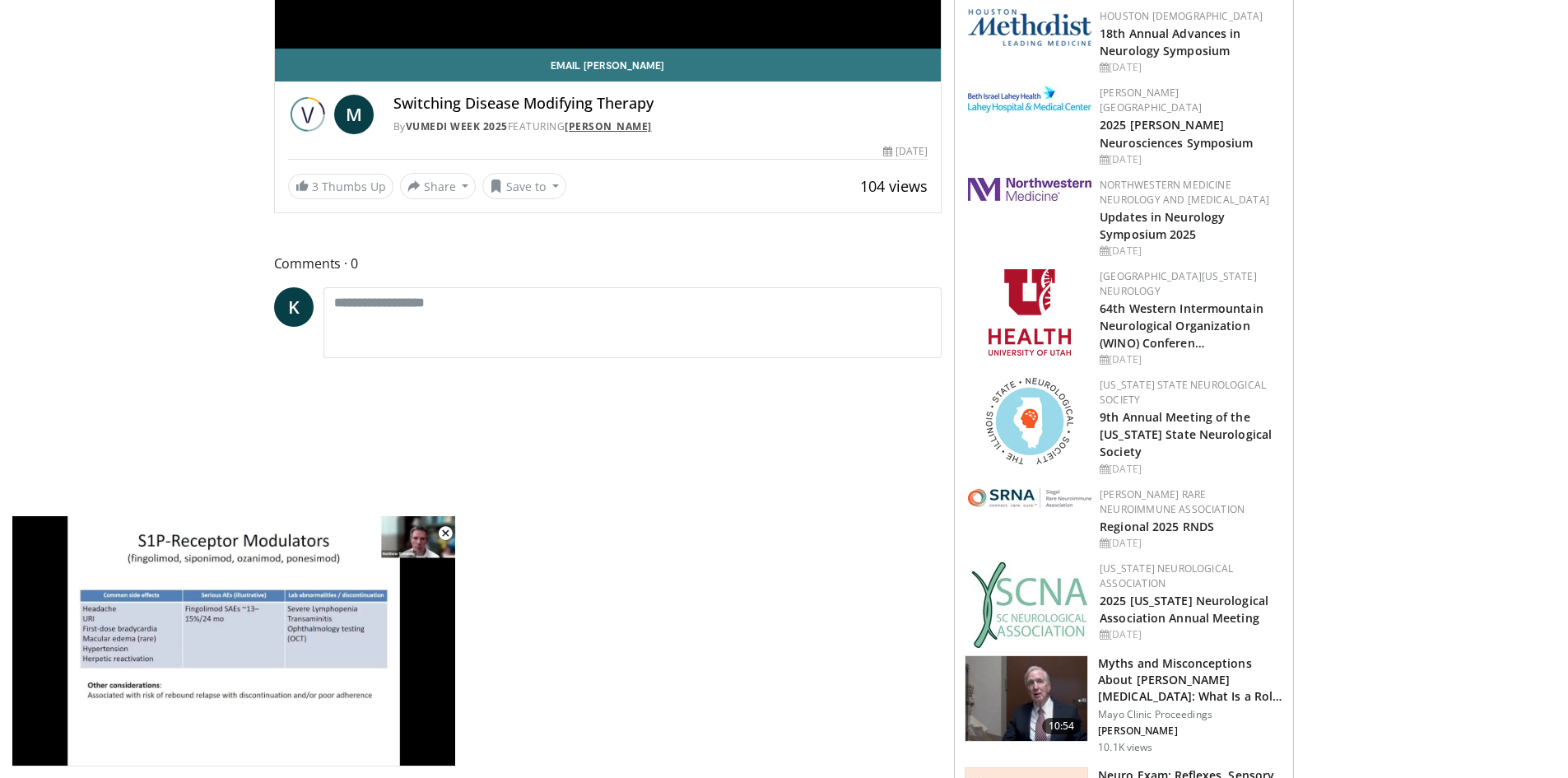
click at [652, 124] on link "Matthew A. Tremblay" at bounding box center [608, 126] width 87 height 14
